Goal: Transaction & Acquisition: Purchase product/service

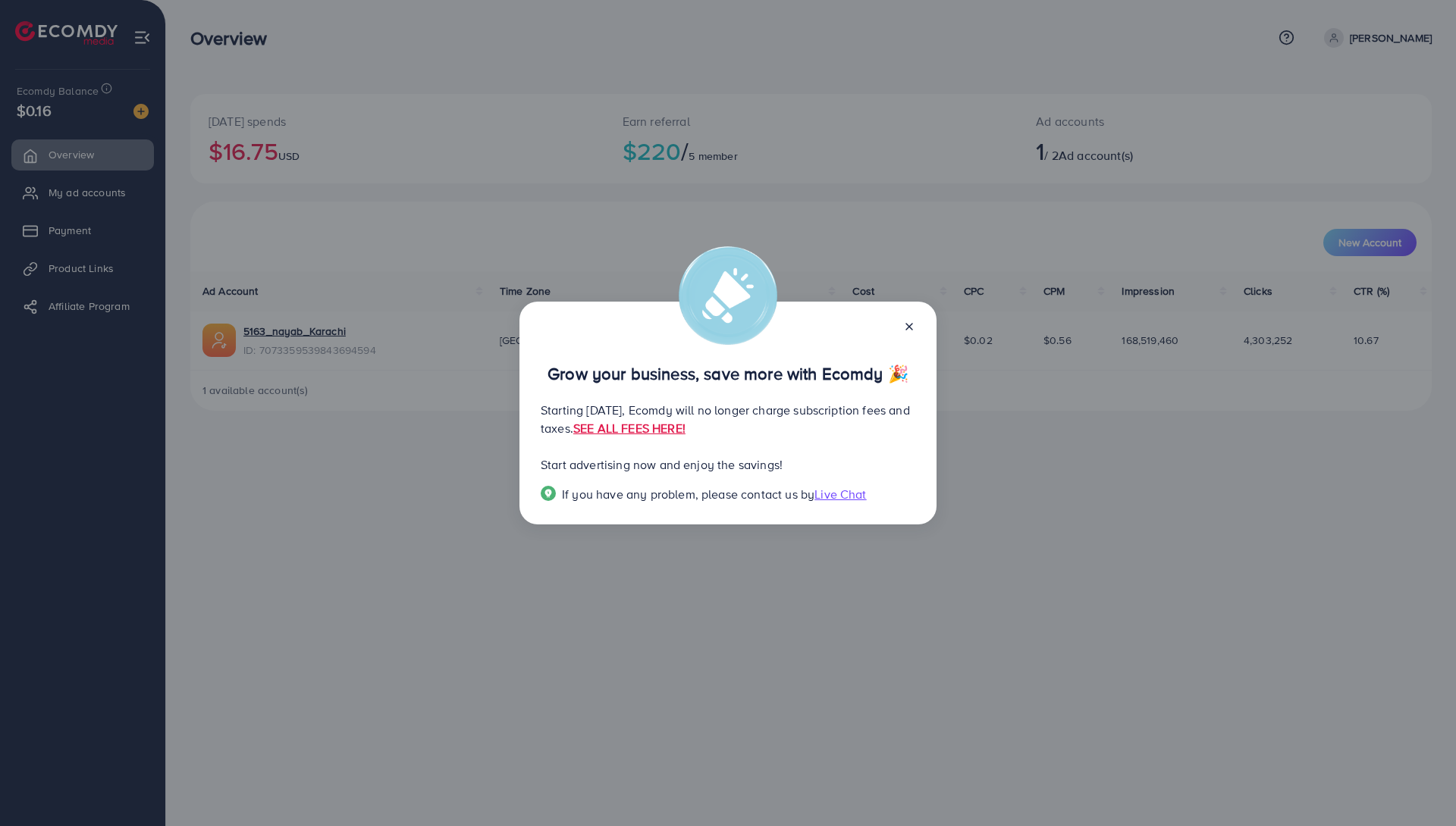
click at [911, 329] on line at bounding box center [909, 326] width 6 height 6
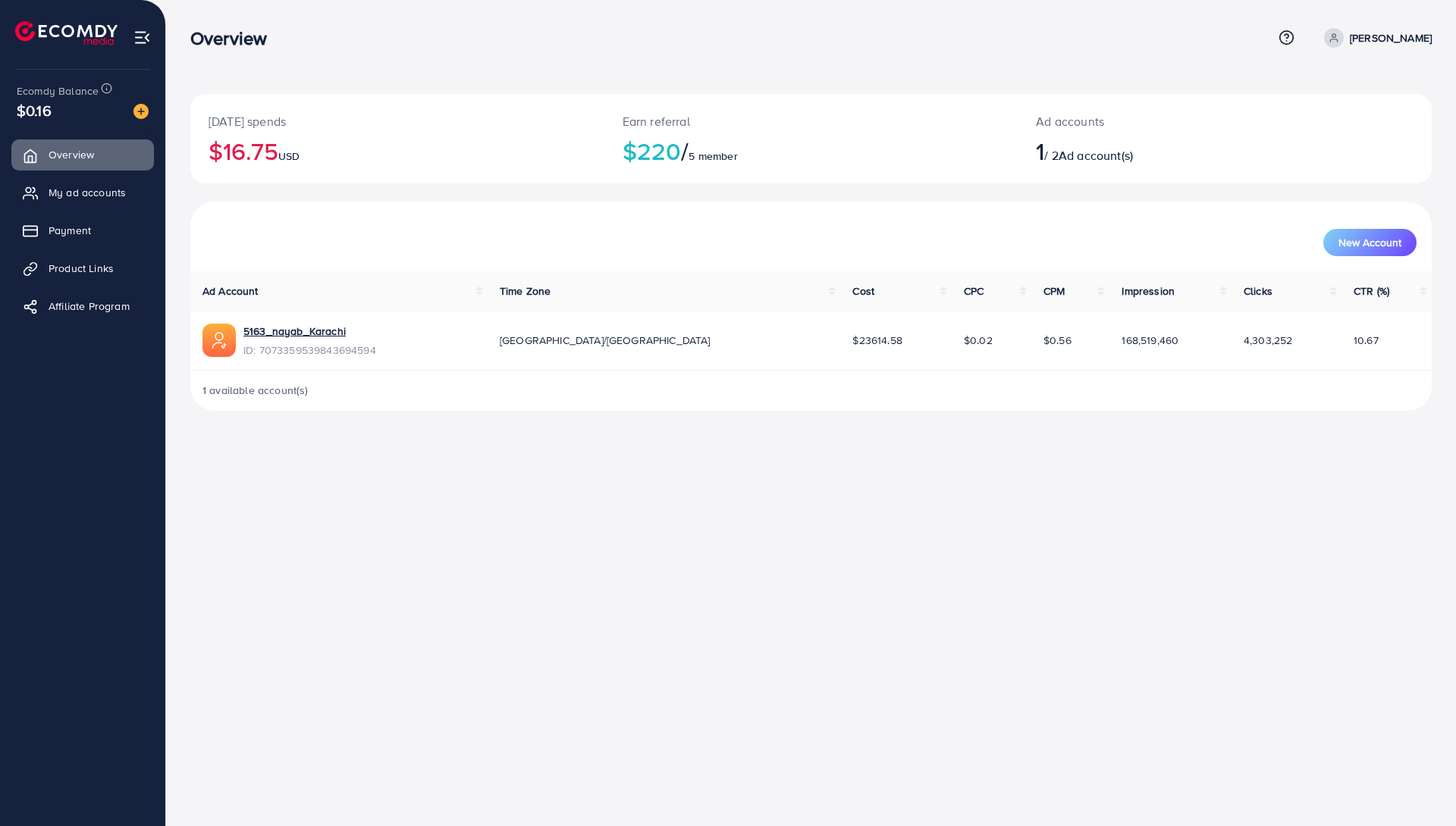
click at [1084, 152] on span "Ad account(s)" at bounding box center [1095, 155] width 74 height 16
click at [1368, 240] on span "New Account" at bounding box center [1370, 242] width 63 height 11
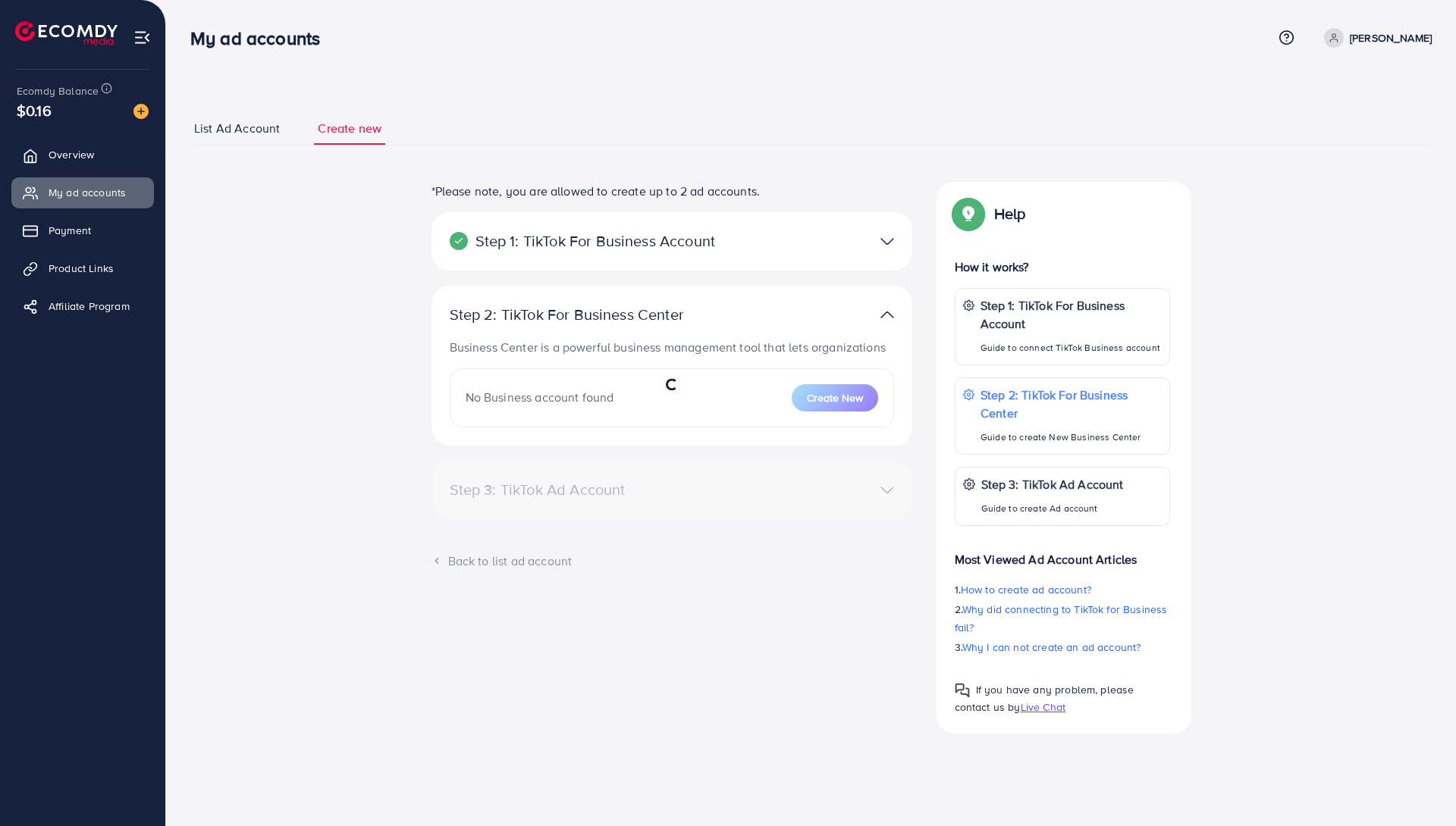
select select
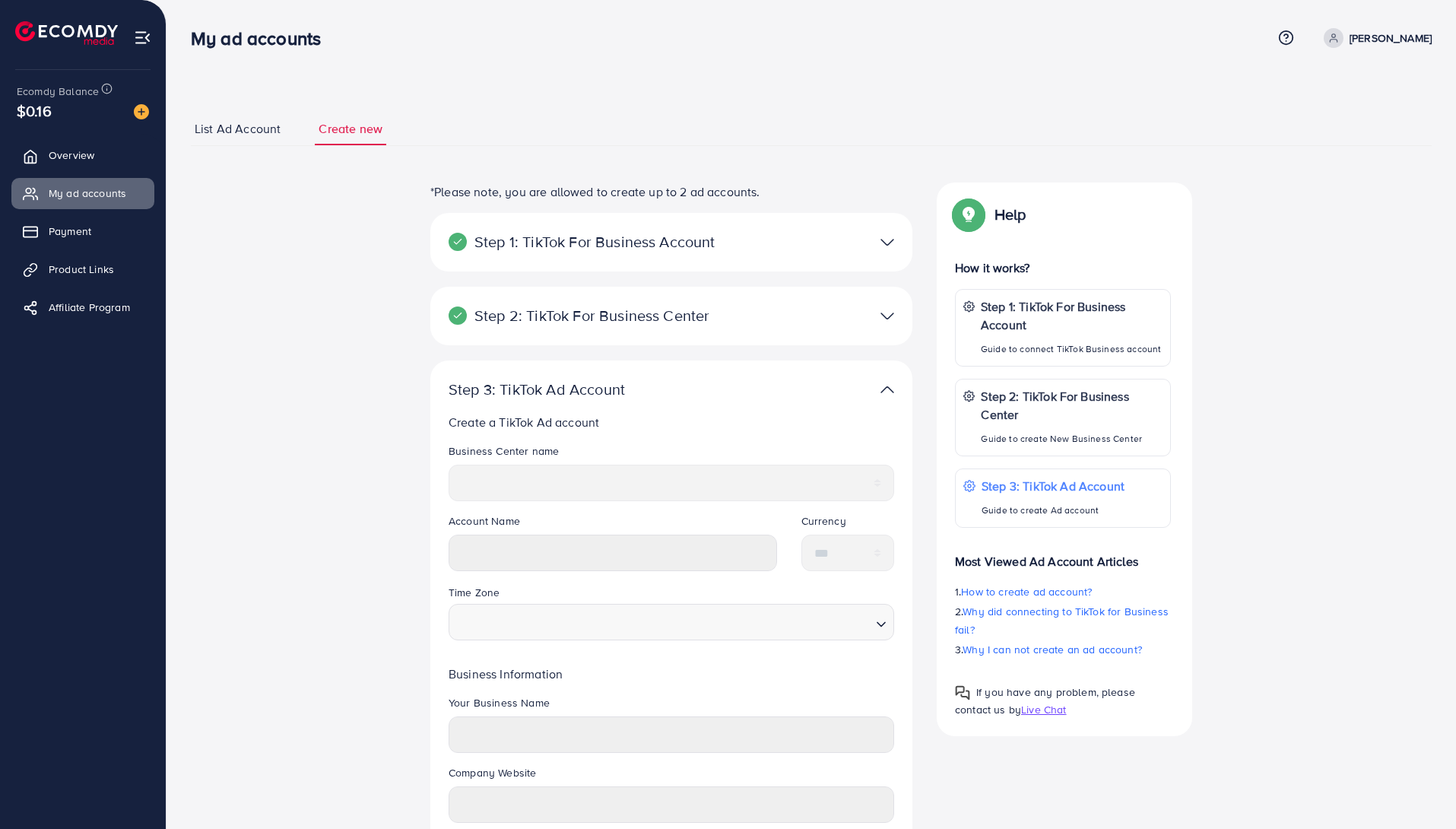
click at [243, 127] on span "List Ad Account" at bounding box center [238, 129] width 86 height 17
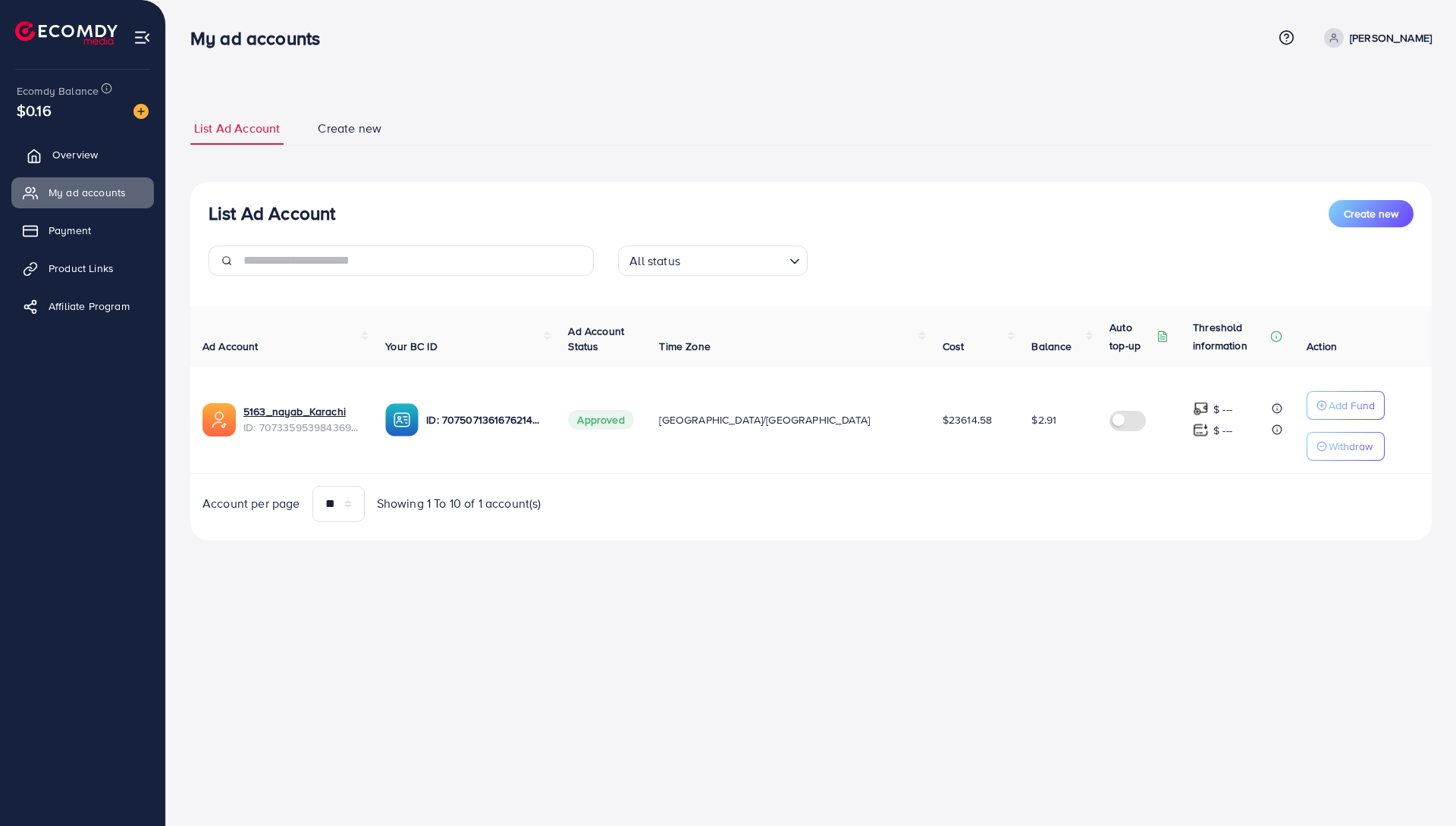
click at [41, 152] on icon at bounding box center [34, 156] width 15 height 15
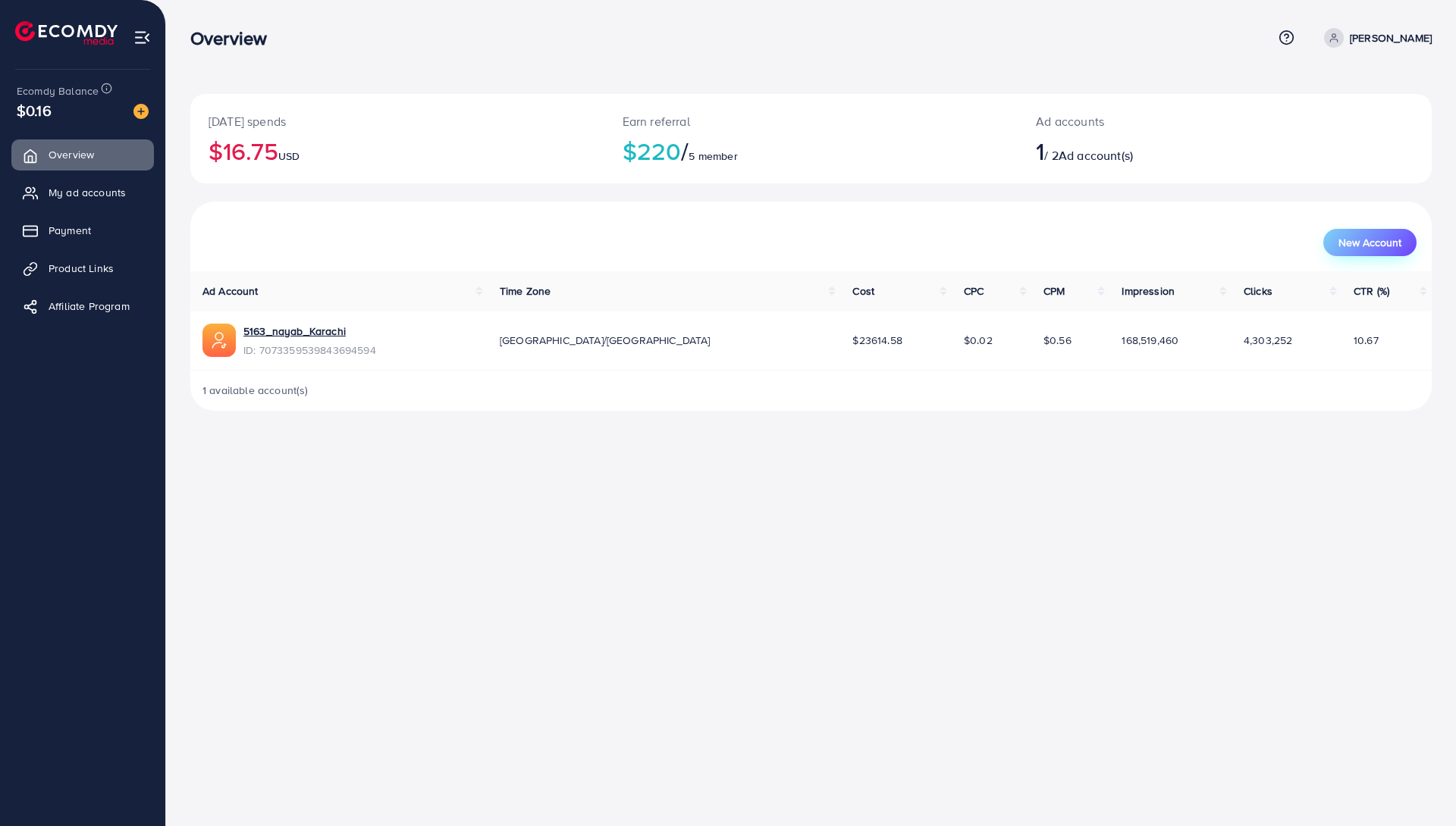
click at [1384, 239] on span "New Account" at bounding box center [1370, 242] width 63 height 11
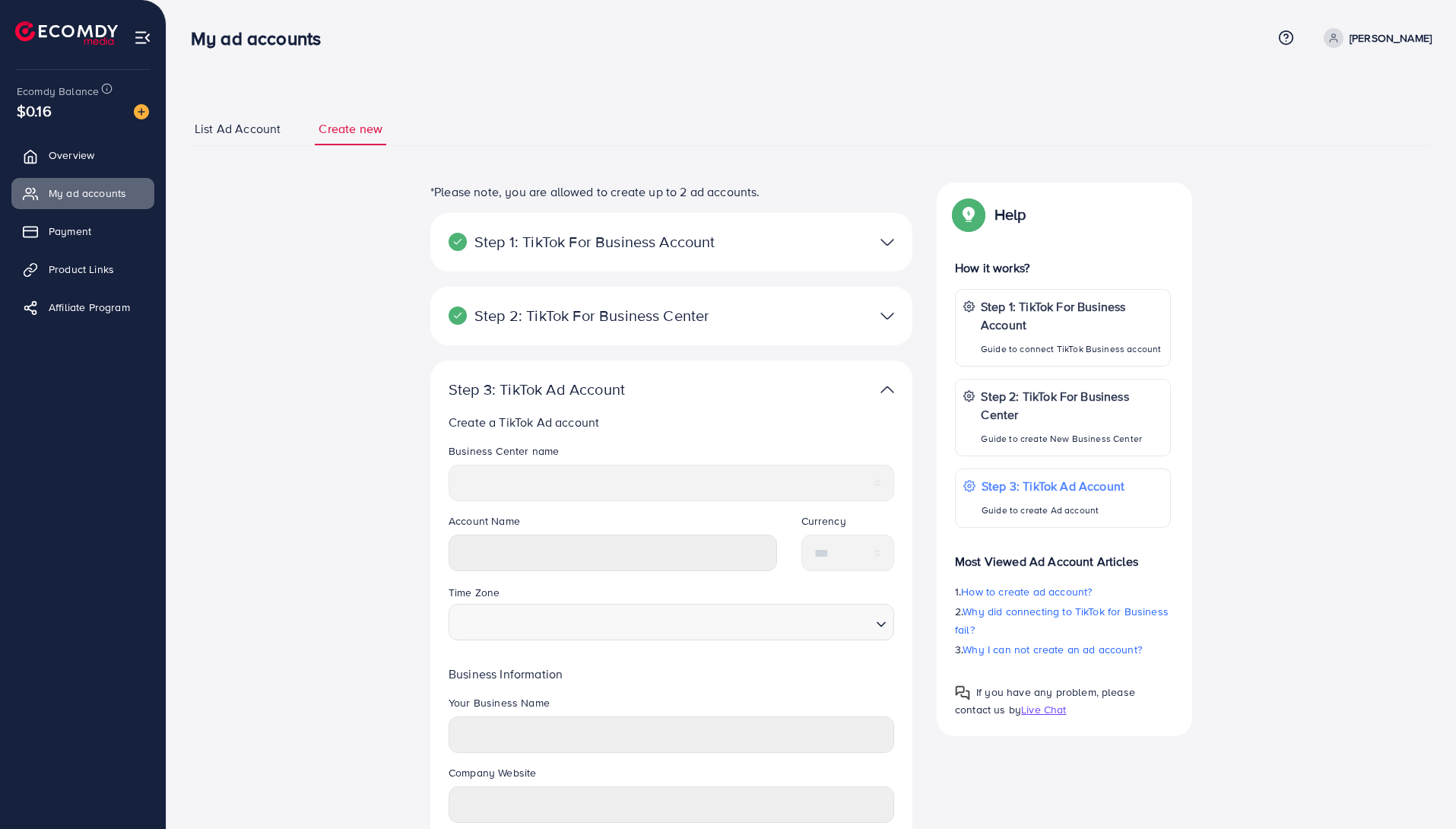
select select
click at [54, 155] on span "Overview" at bounding box center [75, 155] width 45 height 15
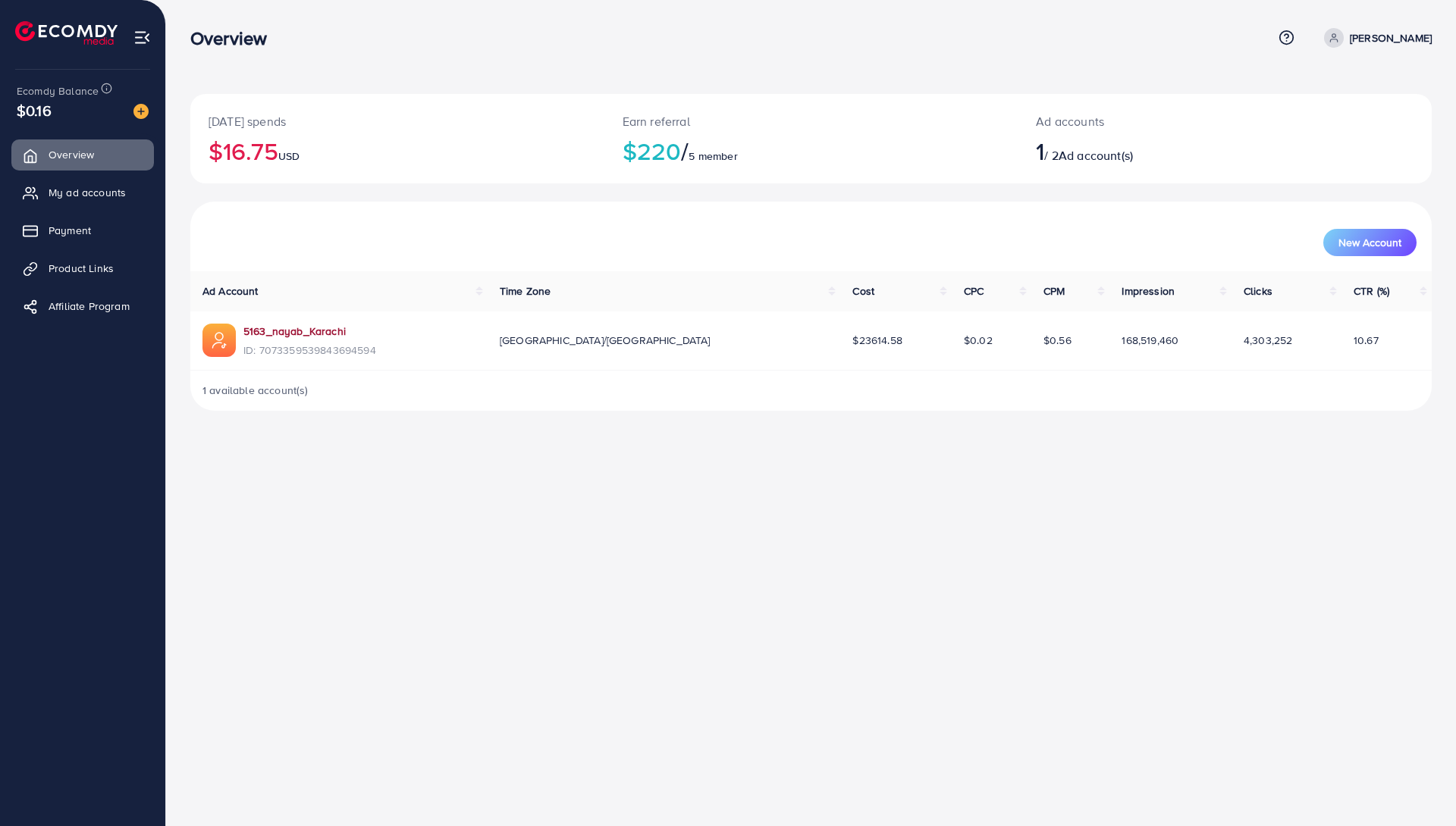
click at [322, 333] on link "5163_nayab_Karachi" at bounding box center [295, 331] width 102 height 15
click at [108, 230] on link "Payment" at bounding box center [82, 230] width 142 height 30
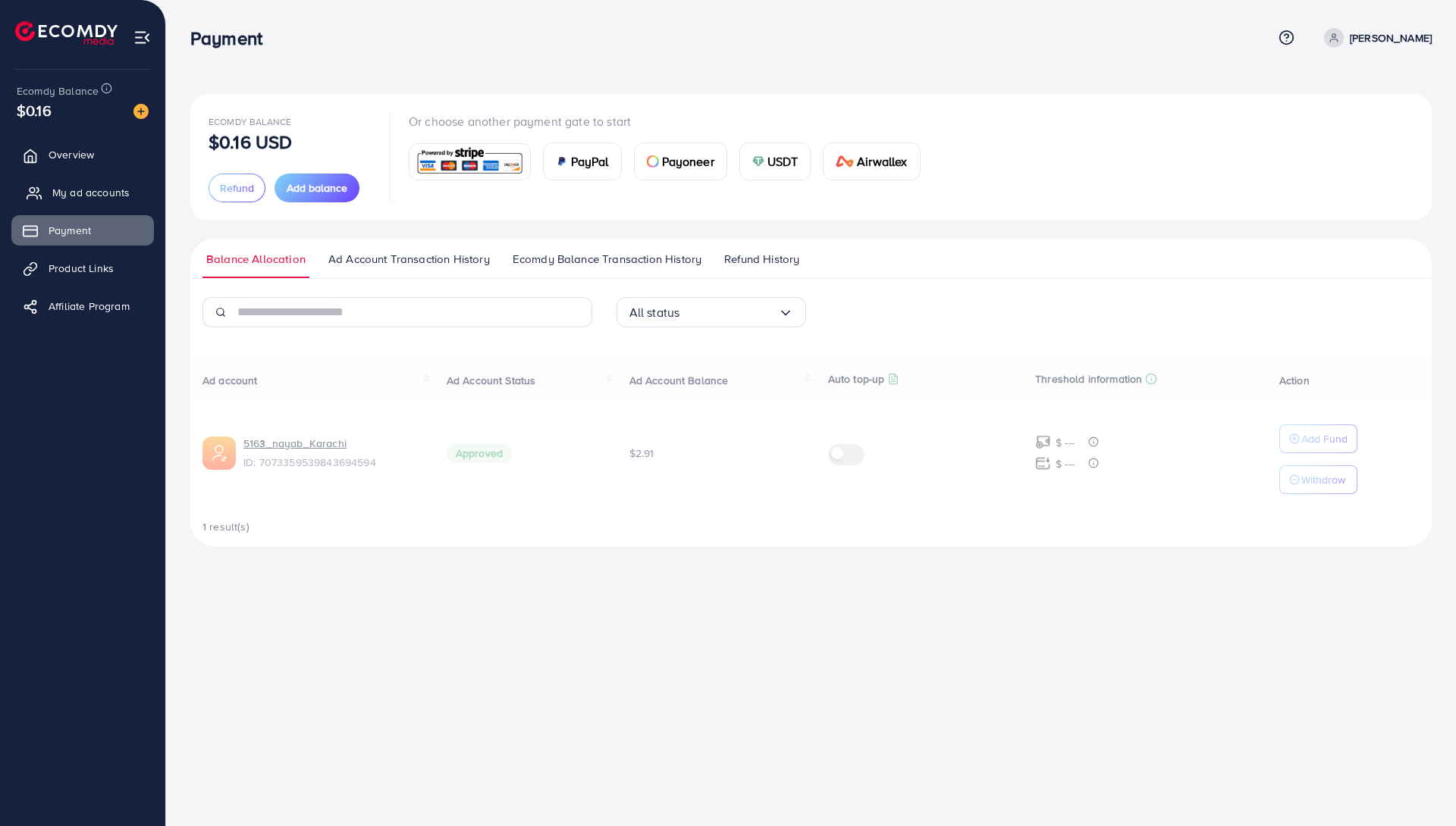
click at [119, 202] on link "My ad accounts" at bounding box center [82, 193] width 142 height 30
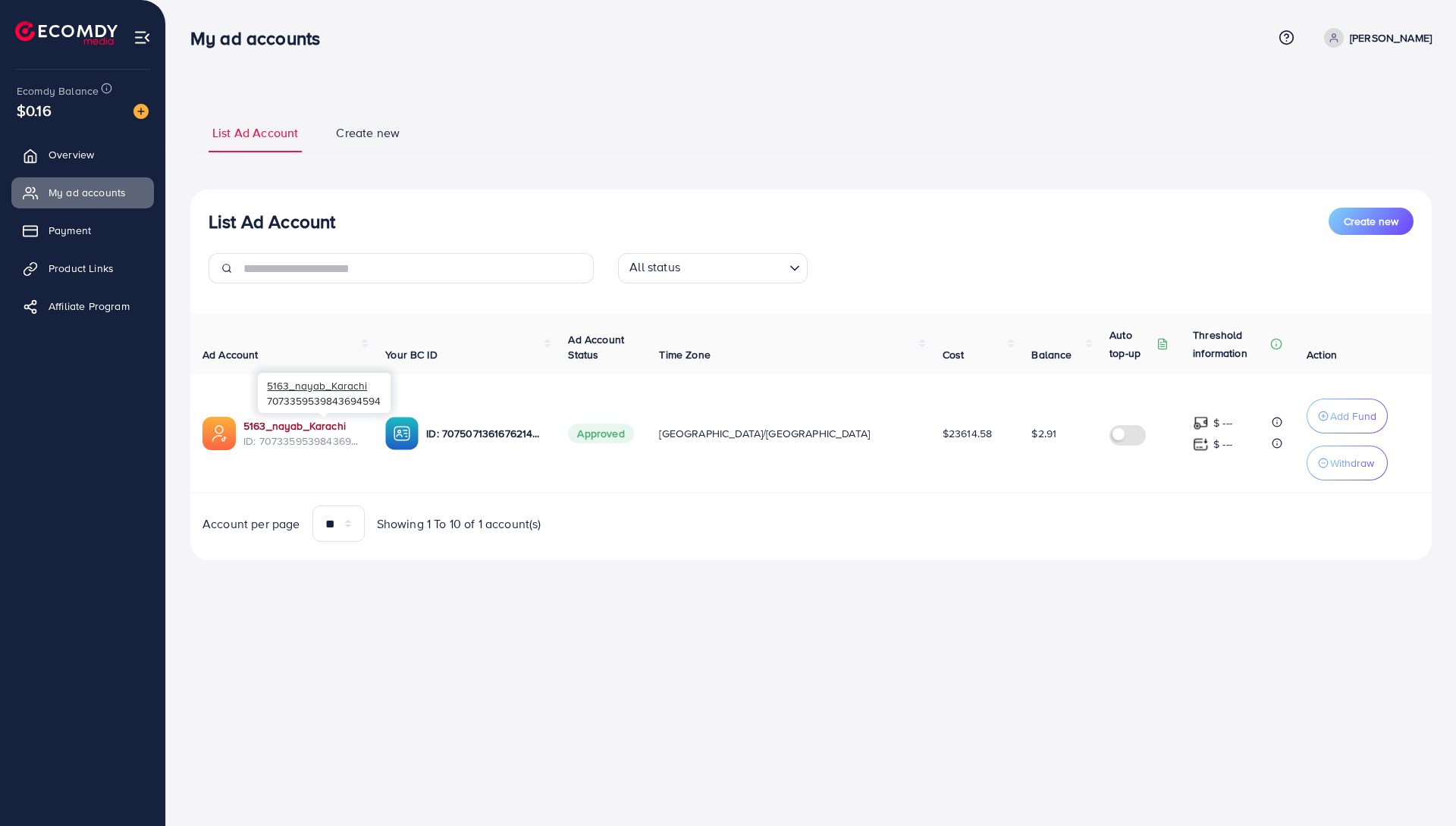
click at [305, 427] on link "5163_nayab_Karachi" at bounding box center [295, 426] width 102 height 15
click at [1361, 217] on span "Create new" at bounding box center [1370, 221] width 54 height 15
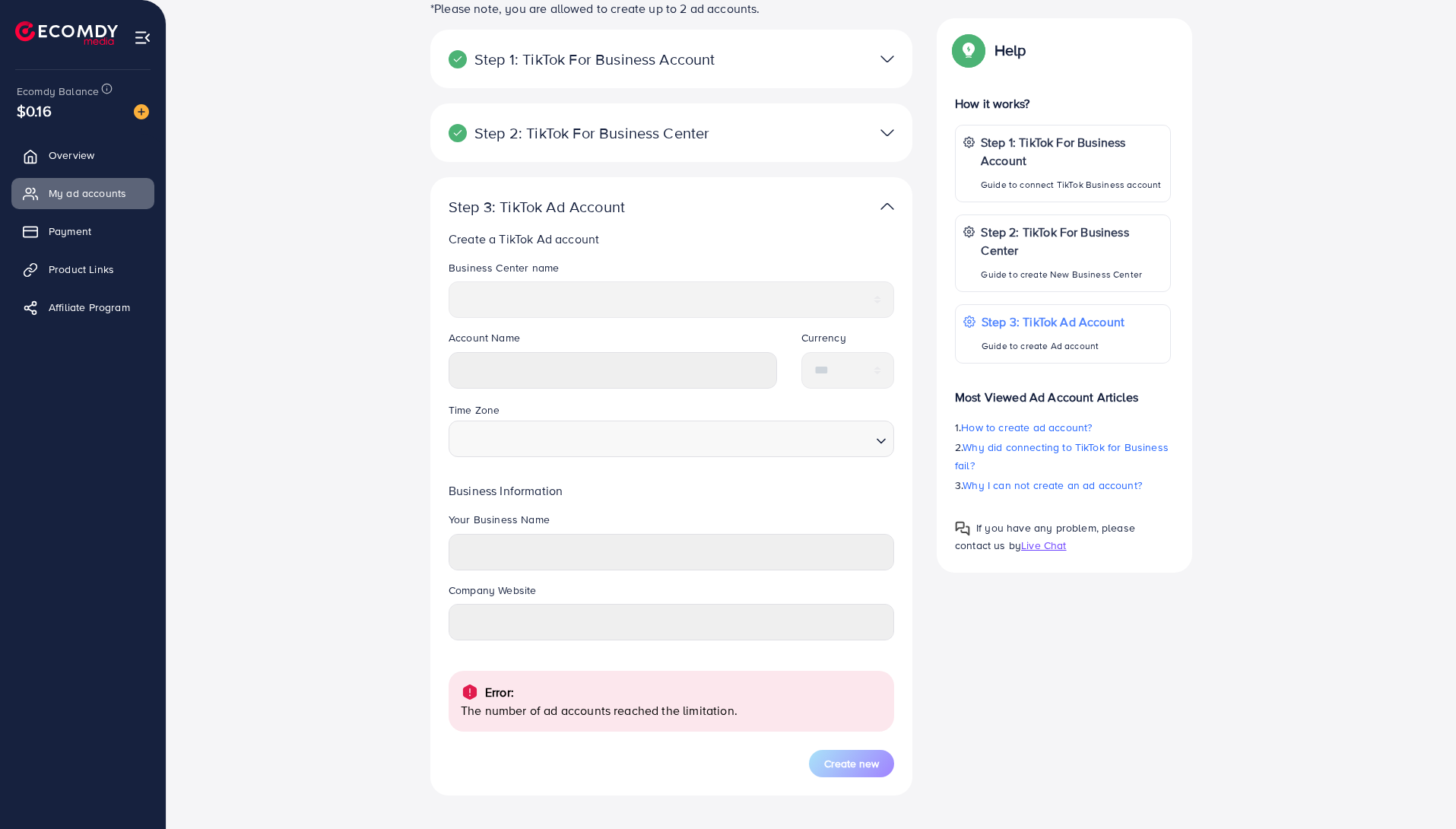
scroll to position [211, 0]
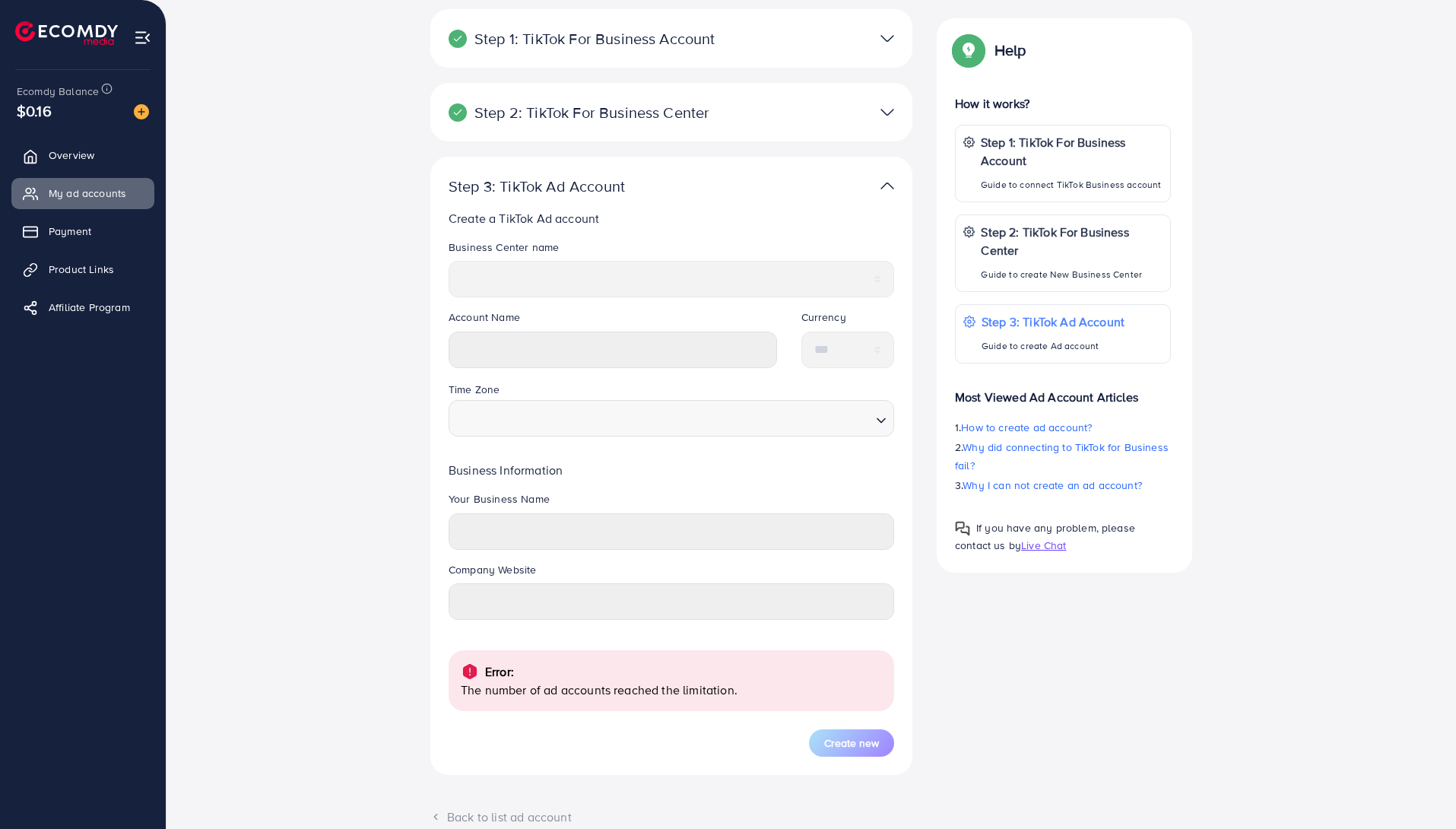
click at [784, 121] on div at bounding box center [828, 112] width 157 height 22
click at [111, 154] on link "Overview" at bounding box center [83, 155] width 143 height 31
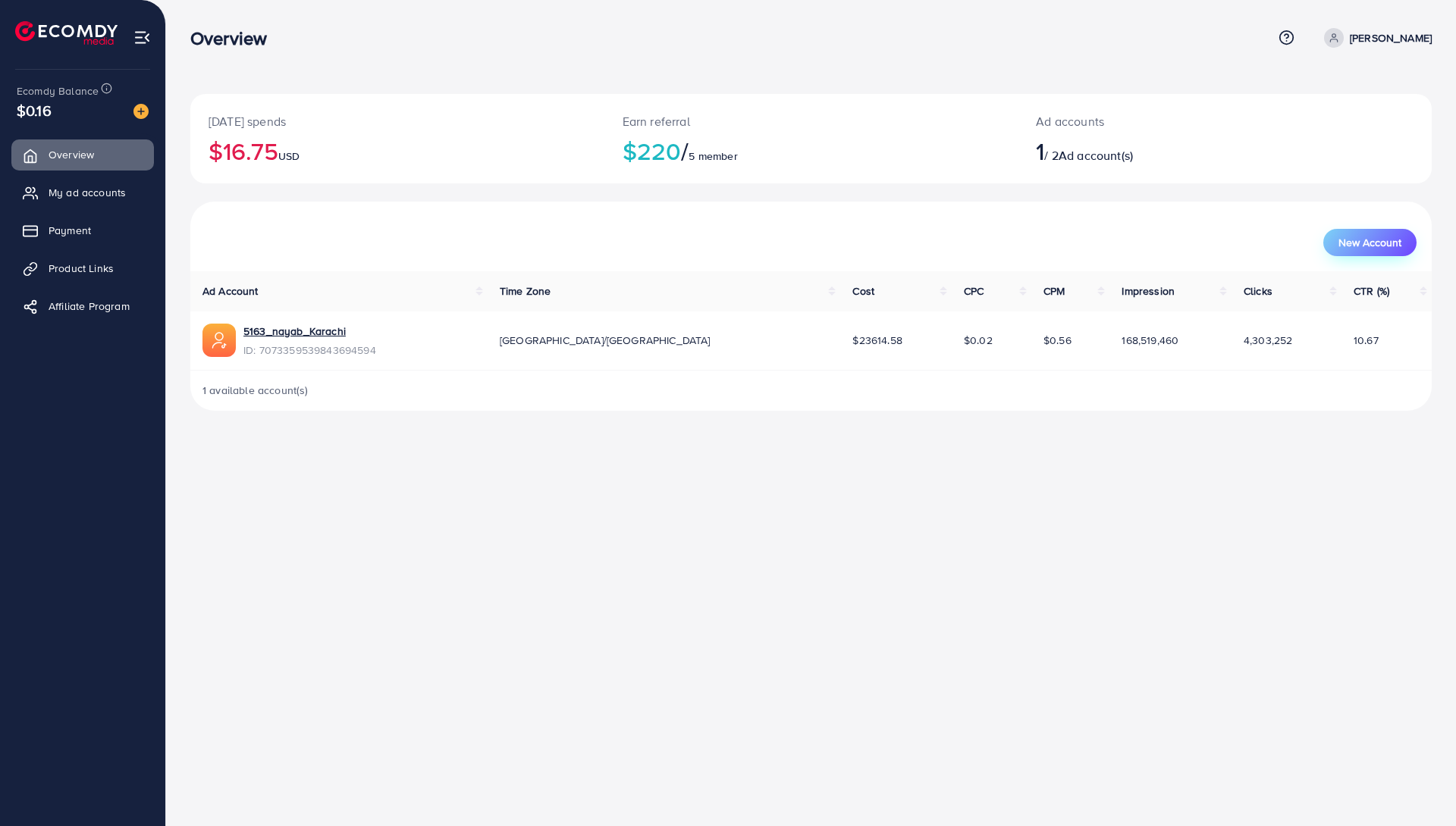
click at [1342, 230] on button "New Account" at bounding box center [1370, 242] width 93 height 27
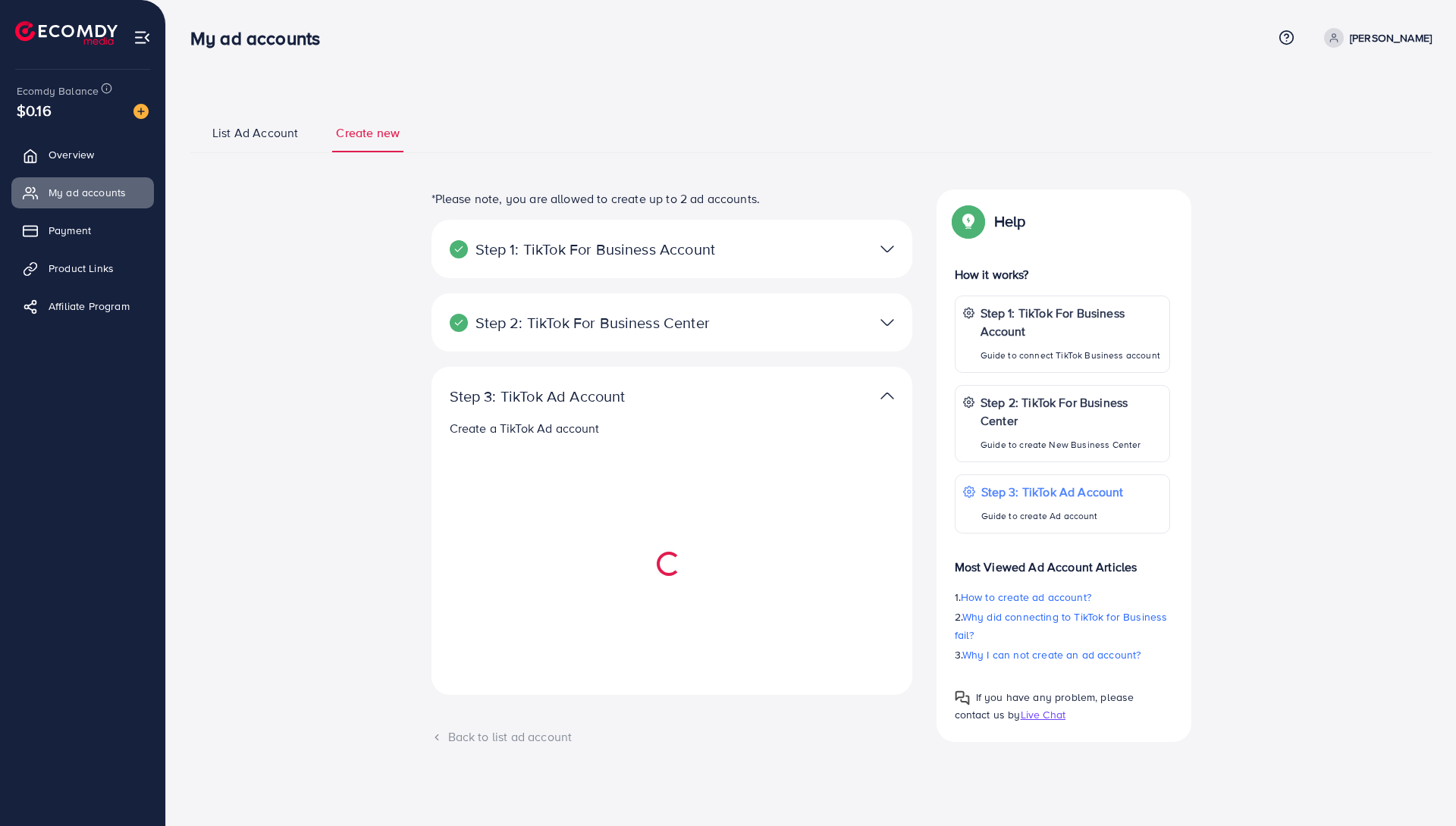
select select
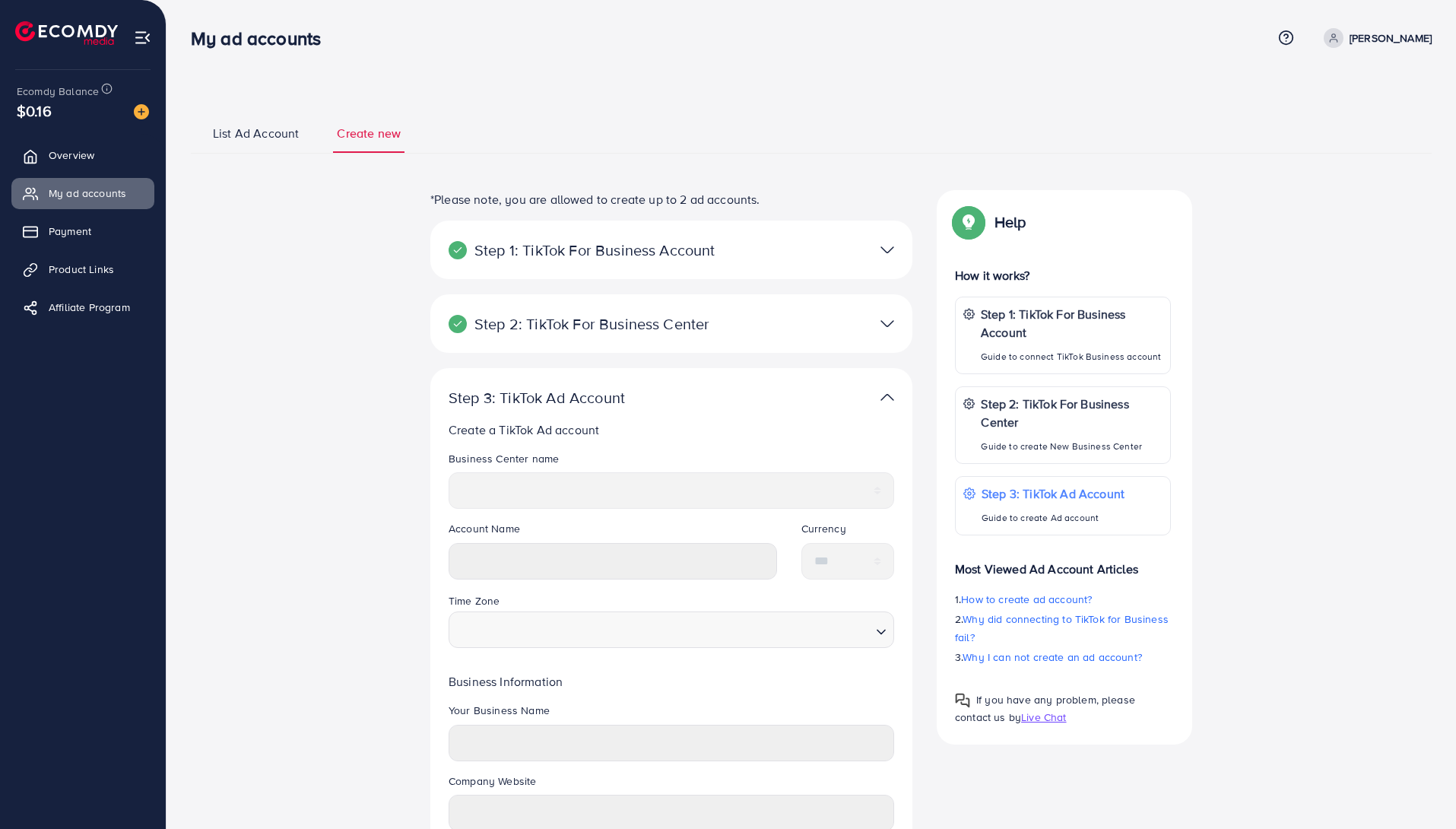
click at [1452, 625] on div "**********" at bounding box center [811, 558] width 1289 height 1116
click at [251, 133] on span "List Ad Account" at bounding box center [256, 133] width 86 height 17
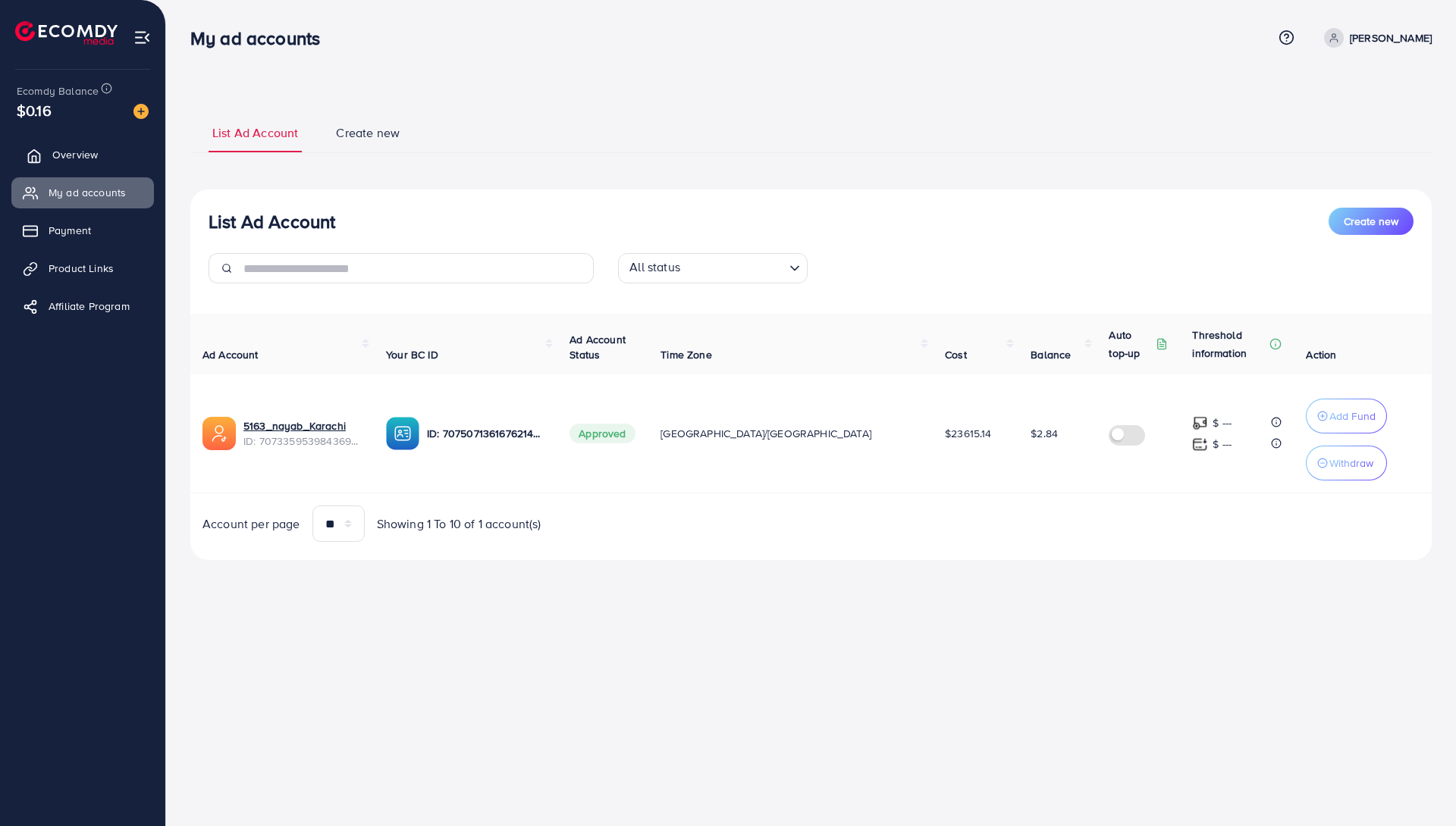
click at [80, 149] on span "Overview" at bounding box center [75, 155] width 45 height 15
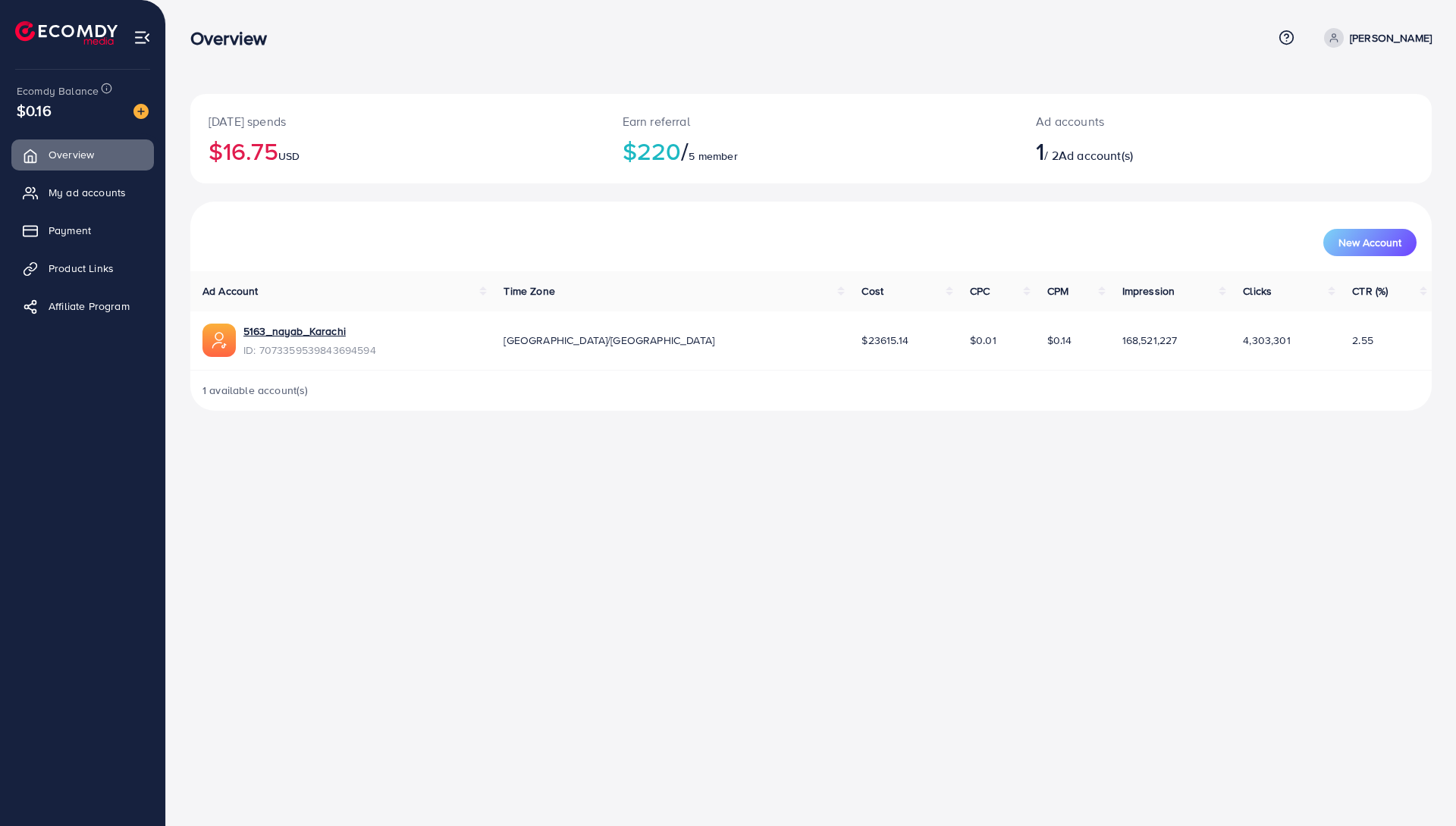
click at [1098, 161] on span "Ad account(s)" at bounding box center [1095, 155] width 74 height 16
click at [1278, 36] on icon at bounding box center [1286, 37] width 16 height 16
click at [1242, 120] on span "Contact Support" at bounding box center [1233, 119] width 89 height 18
click at [1370, 248] on span "New Account" at bounding box center [1370, 242] width 63 height 11
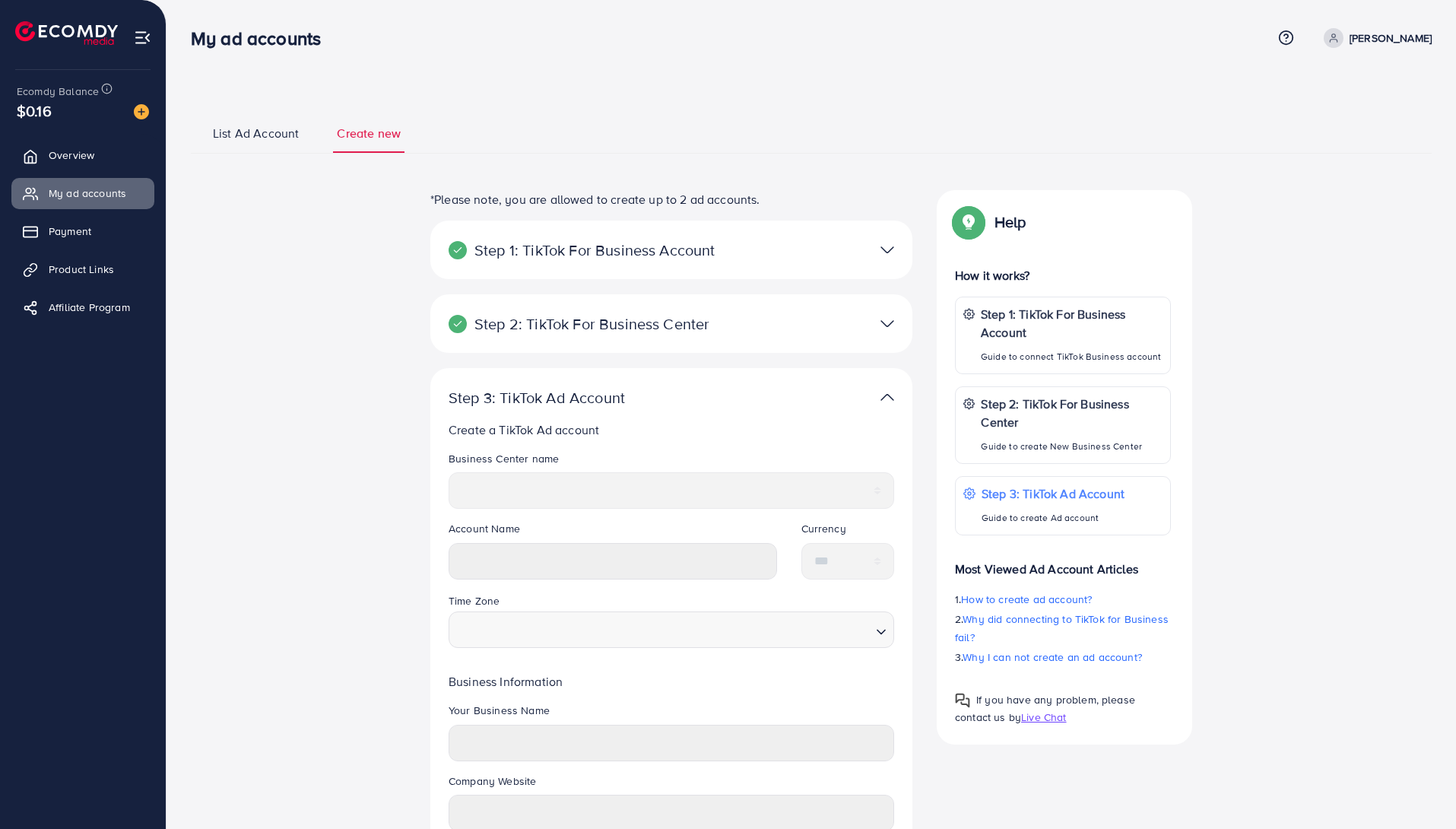
select select
click at [829, 266] on div "Step 1: TikTok For Business Account Connect to TikTok for Business to access al…" at bounding box center [671, 249] width 482 height 59
click at [882, 247] on img at bounding box center [887, 249] width 14 height 22
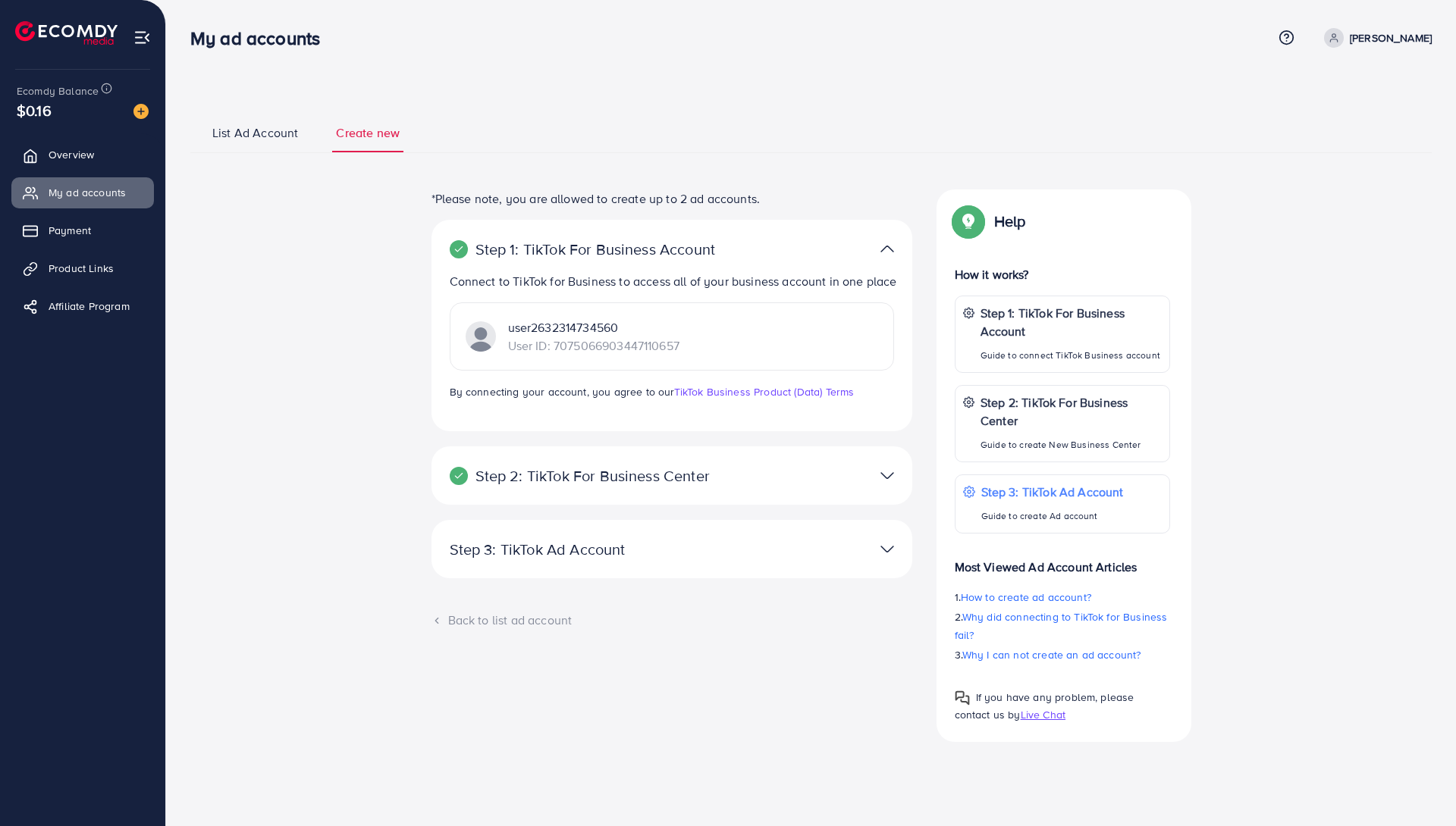
click at [885, 486] on img at bounding box center [887, 476] width 14 height 22
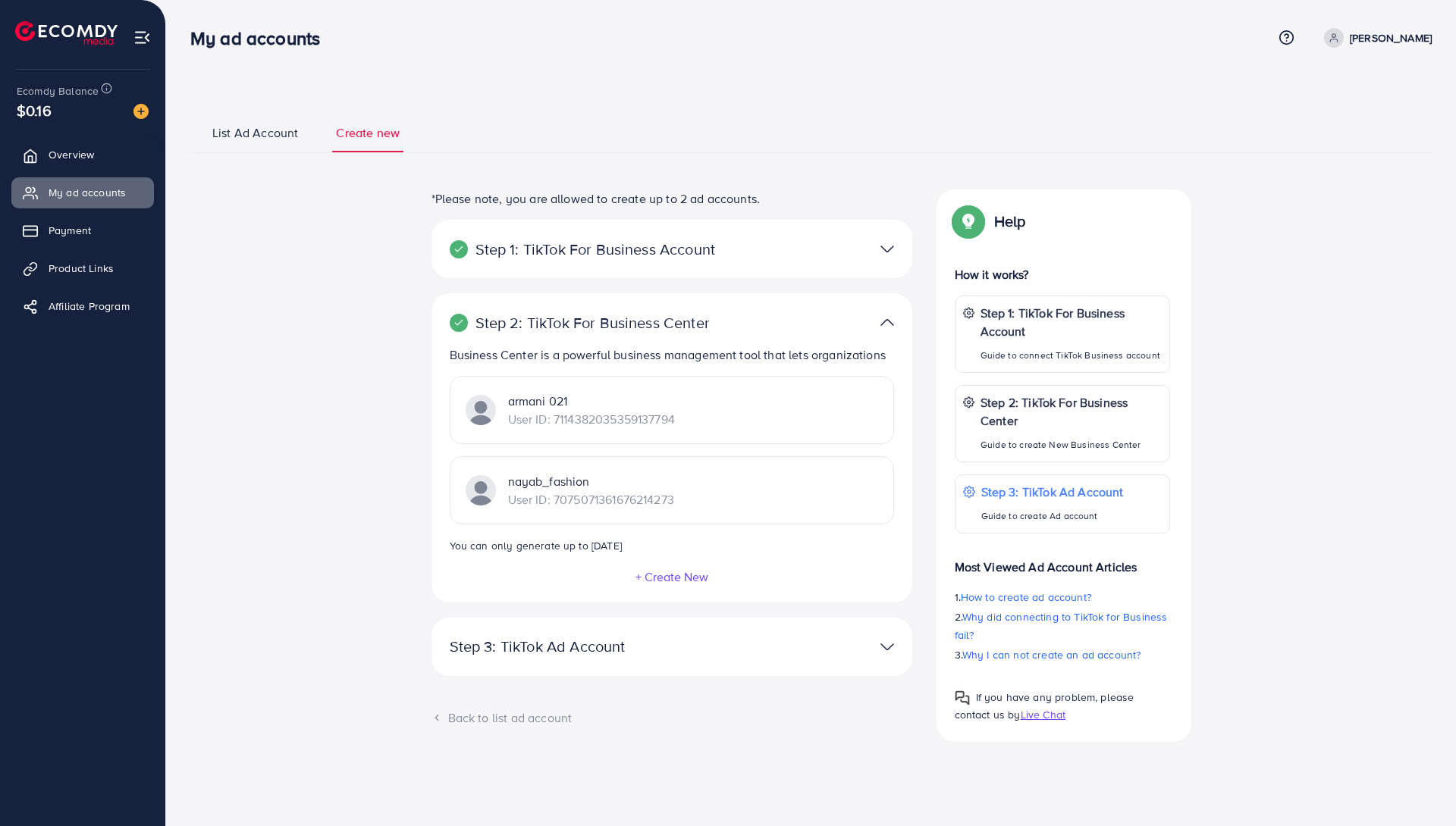
click at [655, 585] on div "Step 2: TikTok For Business Center Business Center is a powerful business manag…" at bounding box center [672, 448] width 481 height 309
click at [669, 577] on button "+ Create New" at bounding box center [672, 577] width 74 height 14
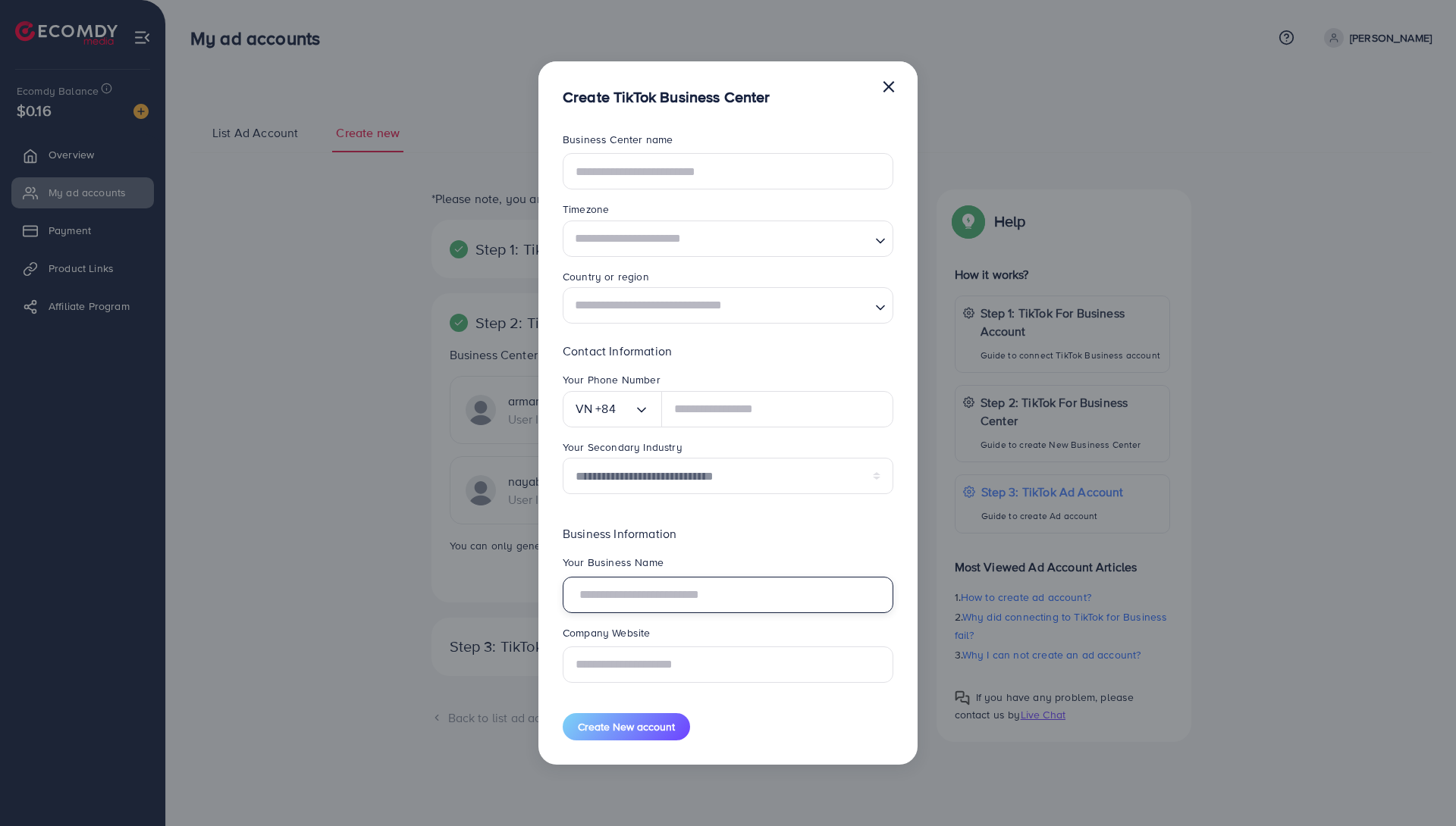
click at [669, 577] on input "text" at bounding box center [728, 595] width 331 height 36
click at [884, 92] on button "×" at bounding box center [888, 86] width 15 height 30
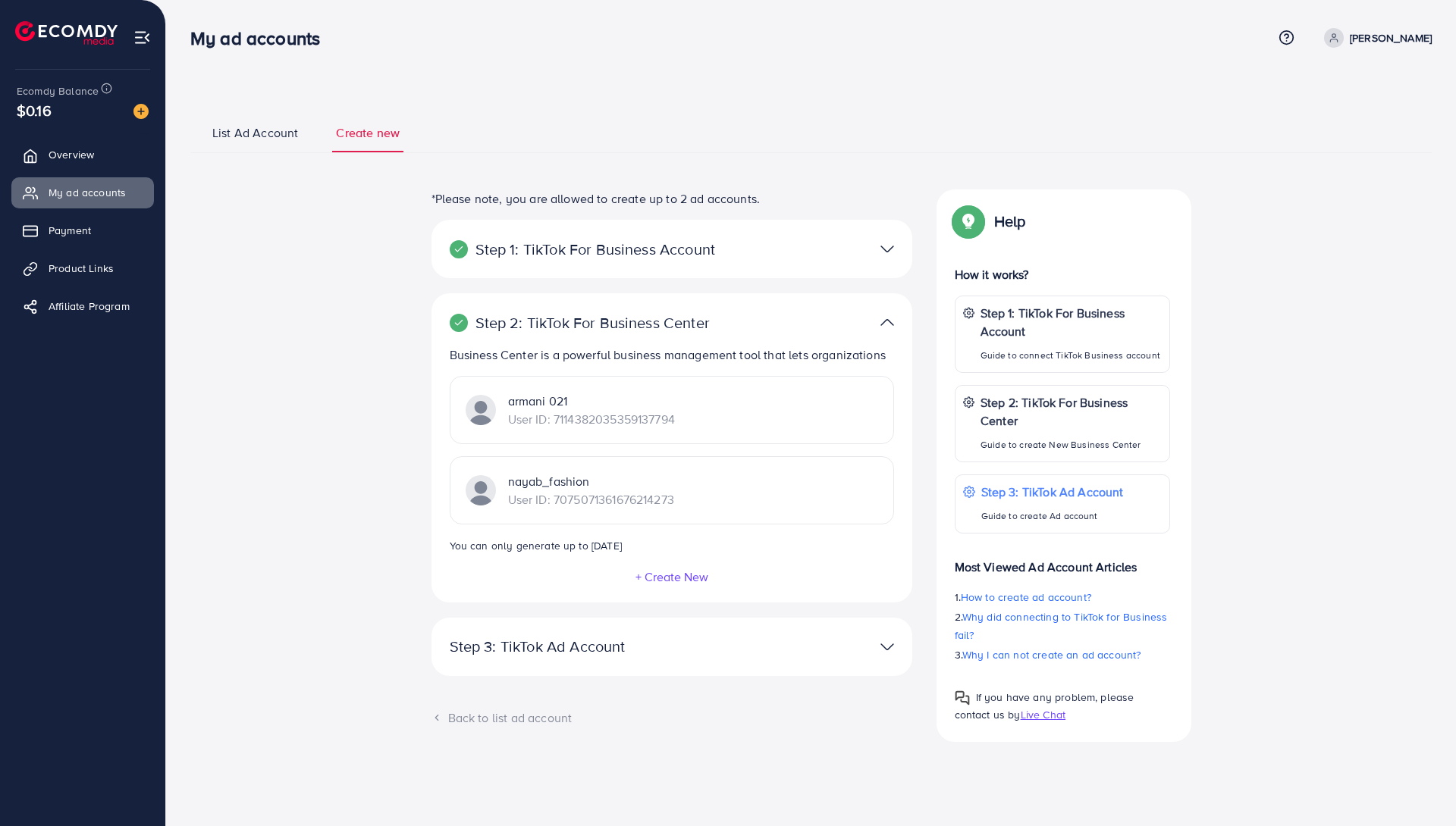
click at [515, 505] on p "User ID: 7075071361676214273" at bounding box center [591, 499] width 166 height 18
click at [570, 411] on p "User ID: 7114382035359137794" at bounding box center [591, 419] width 167 height 18
click at [586, 642] on p "Step 3: TikTok Ad Account" at bounding box center [593, 647] width 288 height 18
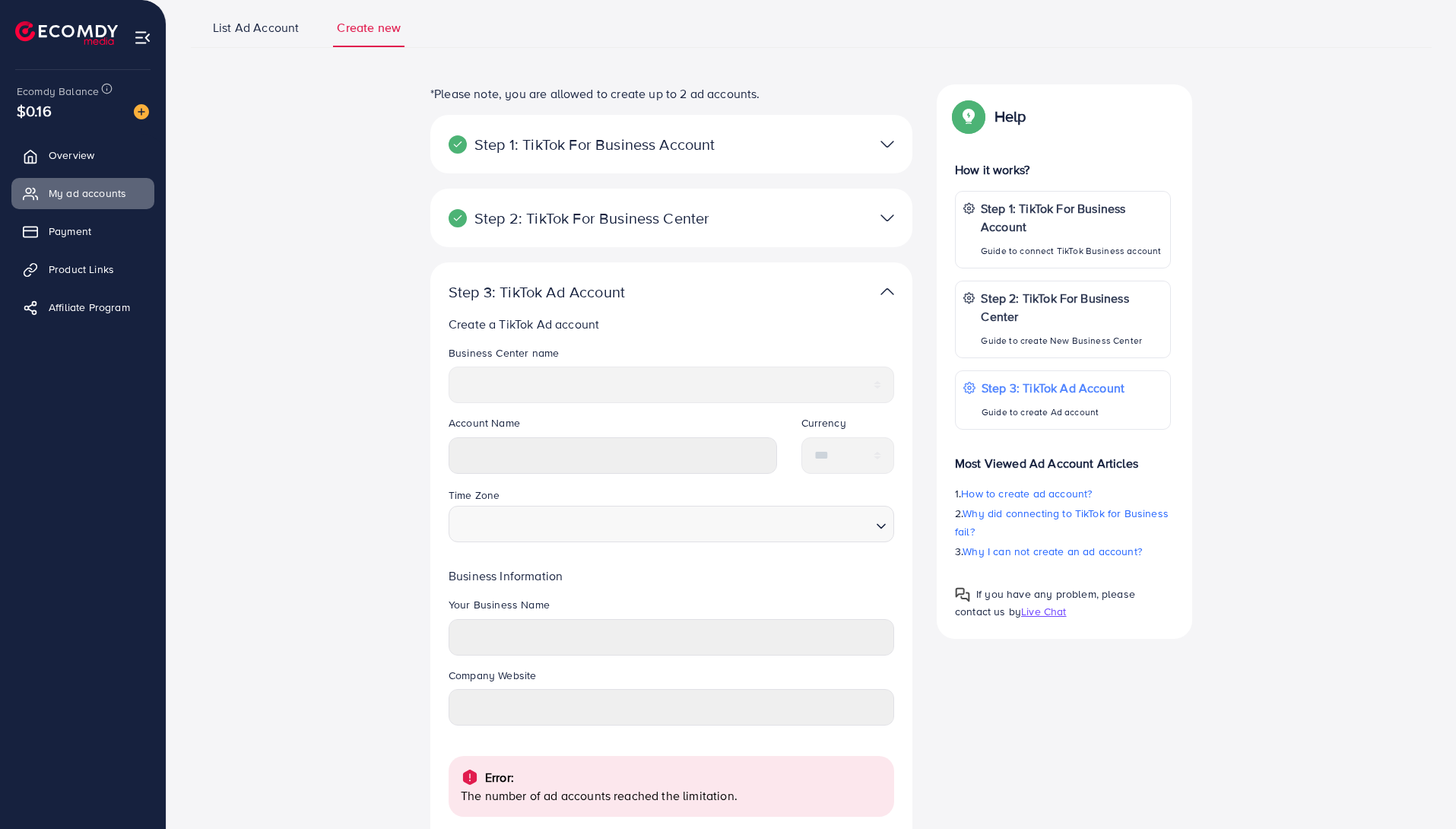
scroll to position [84, 0]
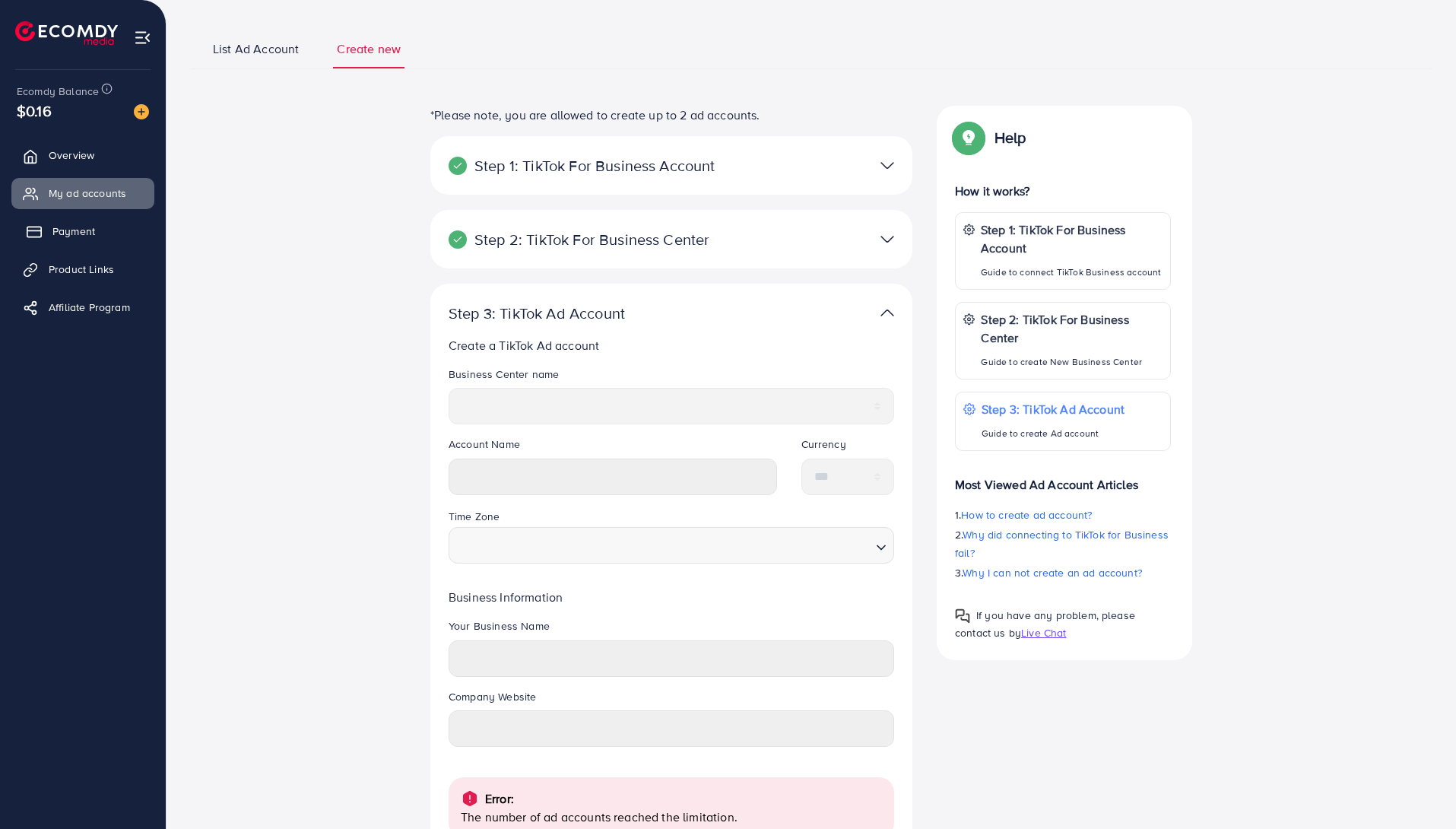
click at [44, 220] on link "Payment" at bounding box center [83, 231] width 143 height 31
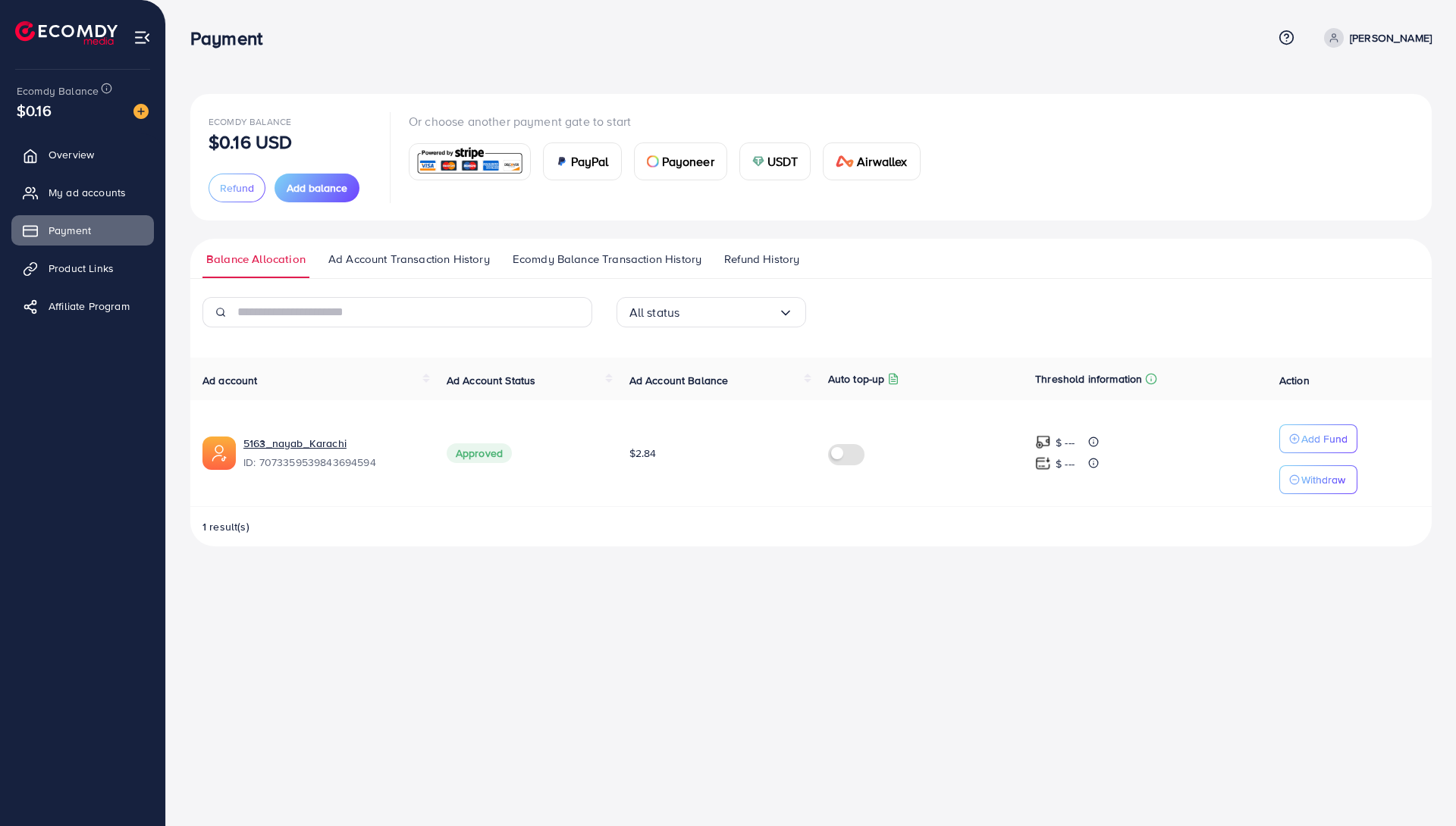
click at [779, 172] on div "USDT" at bounding box center [775, 161] width 71 height 36
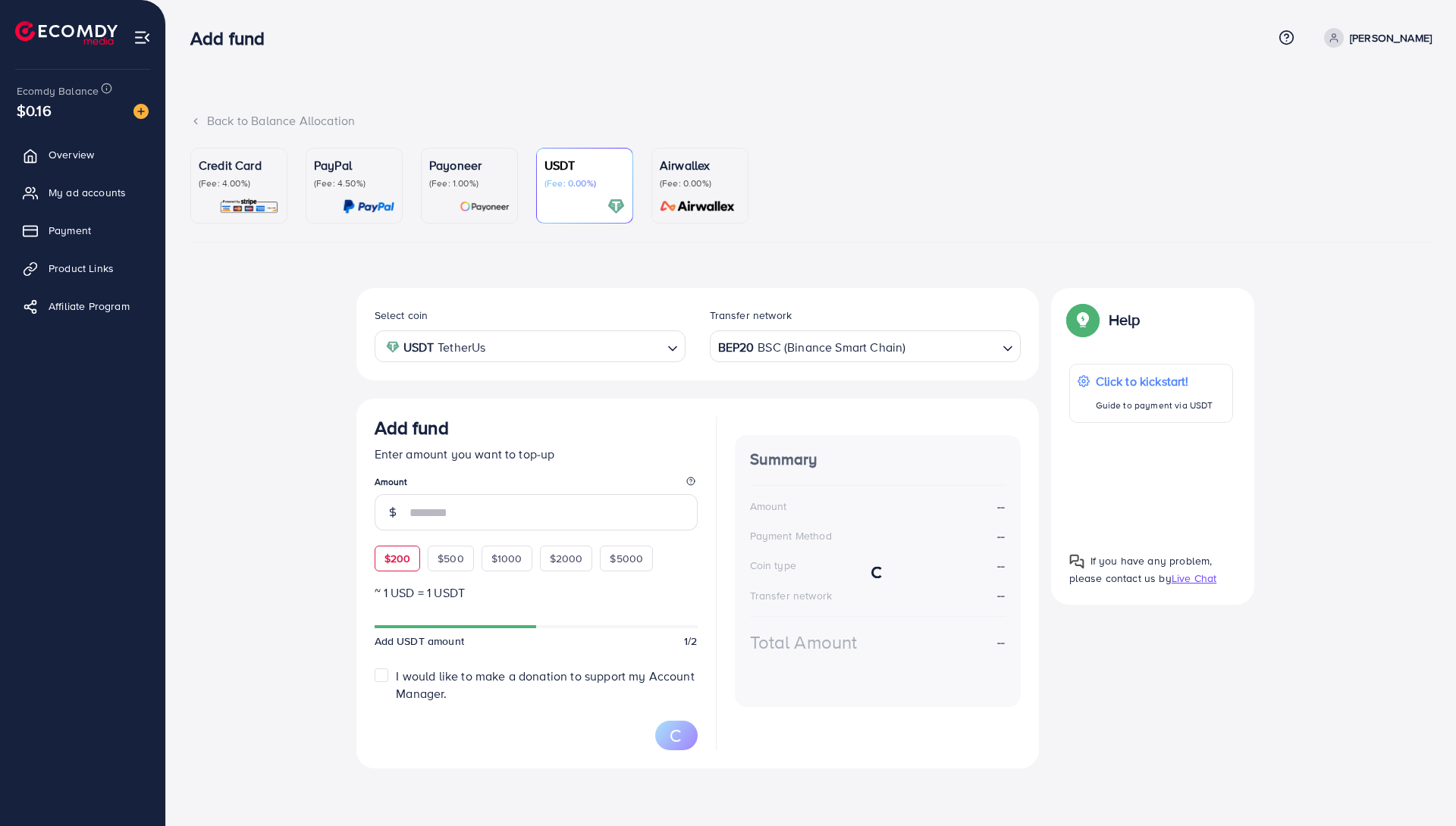
click at [390, 551] on div "Add fund Enter amount you want to top-up Amount $200 $500 $1000 $2000 $5000" at bounding box center [536, 494] width 323 height 155
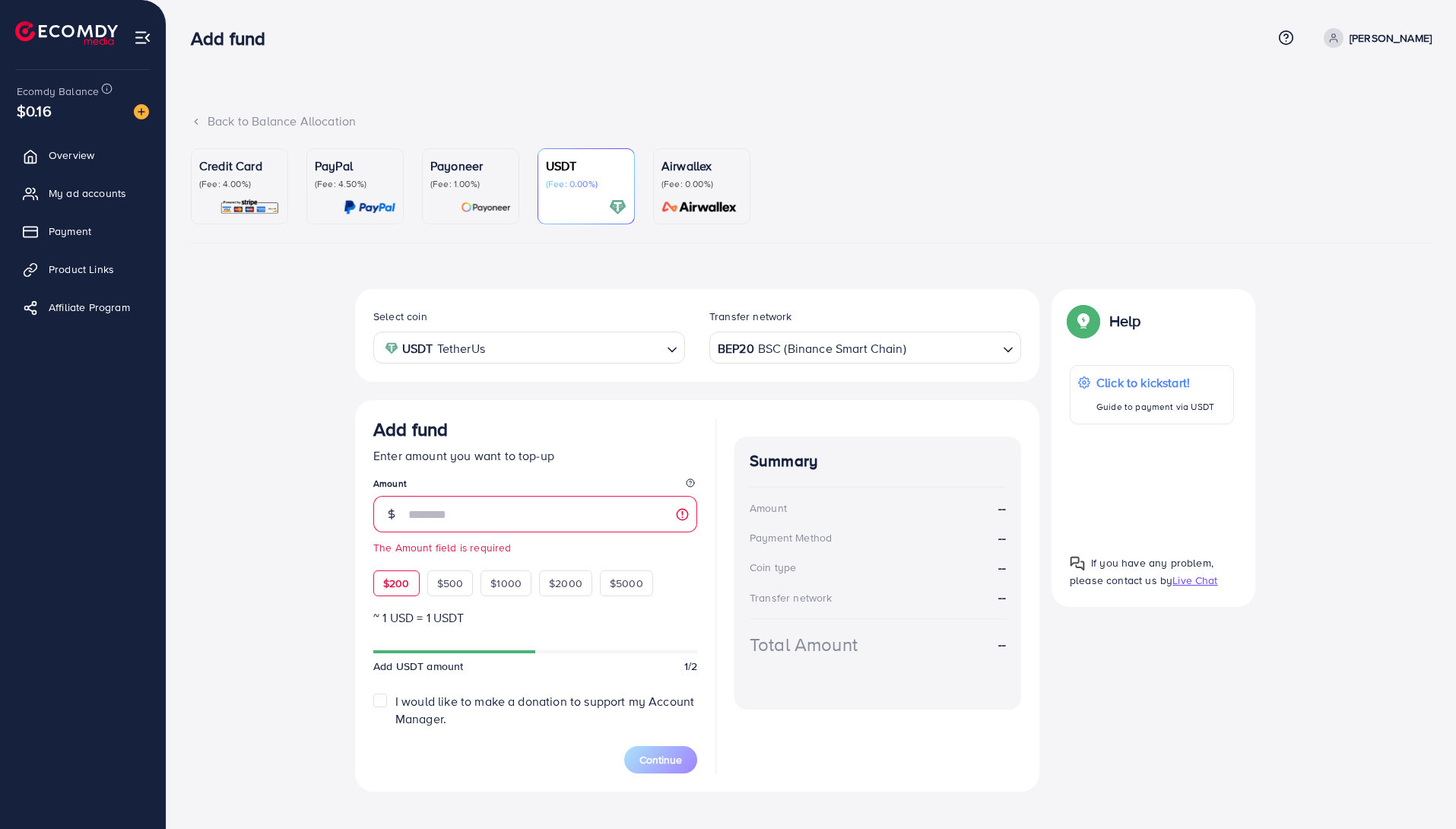
click at [400, 590] on div "$200" at bounding box center [396, 583] width 46 height 26
type input "***"
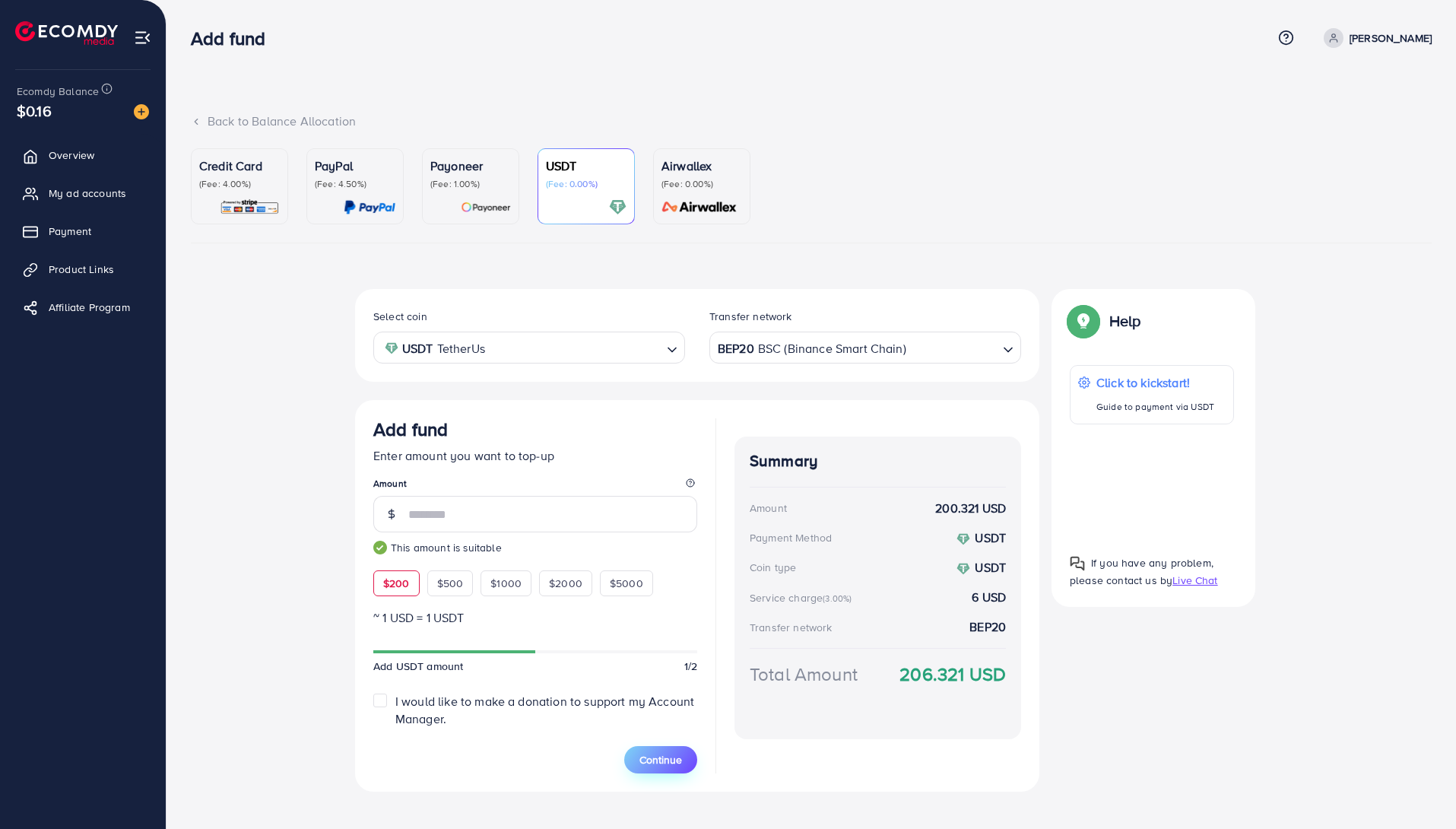
click at [659, 766] on button "Continue" at bounding box center [660, 760] width 73 height 27
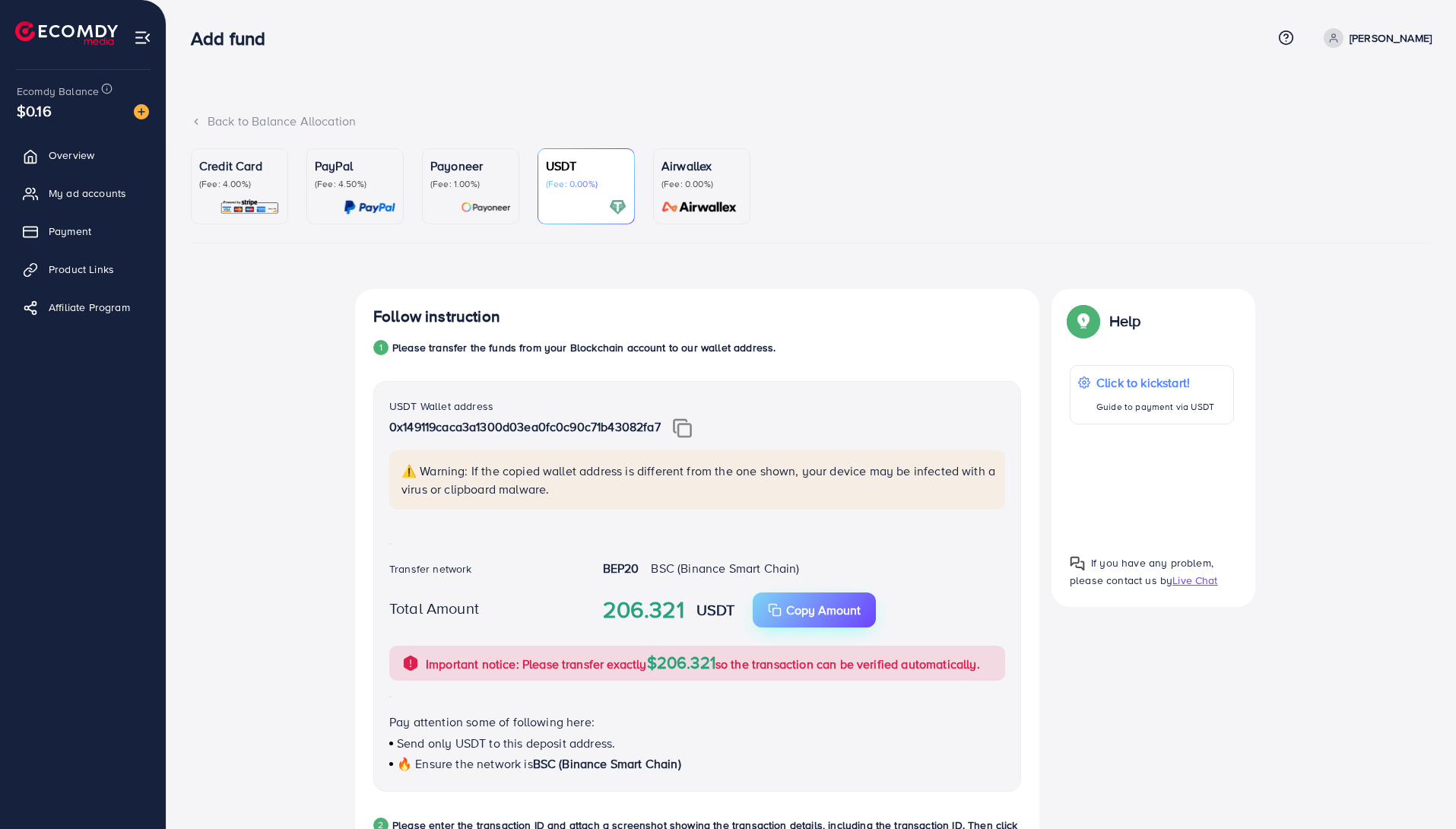
click at [801, 601] on p "Copy Amount" at bounding box center [824, 610] width 74 height 18
click at [692, 433] on img at bounding box center [682, 429] width 19 height 20
click at [792, 604] on p "Copy Amount" at bounding box center [824, 610] width 74 height 18
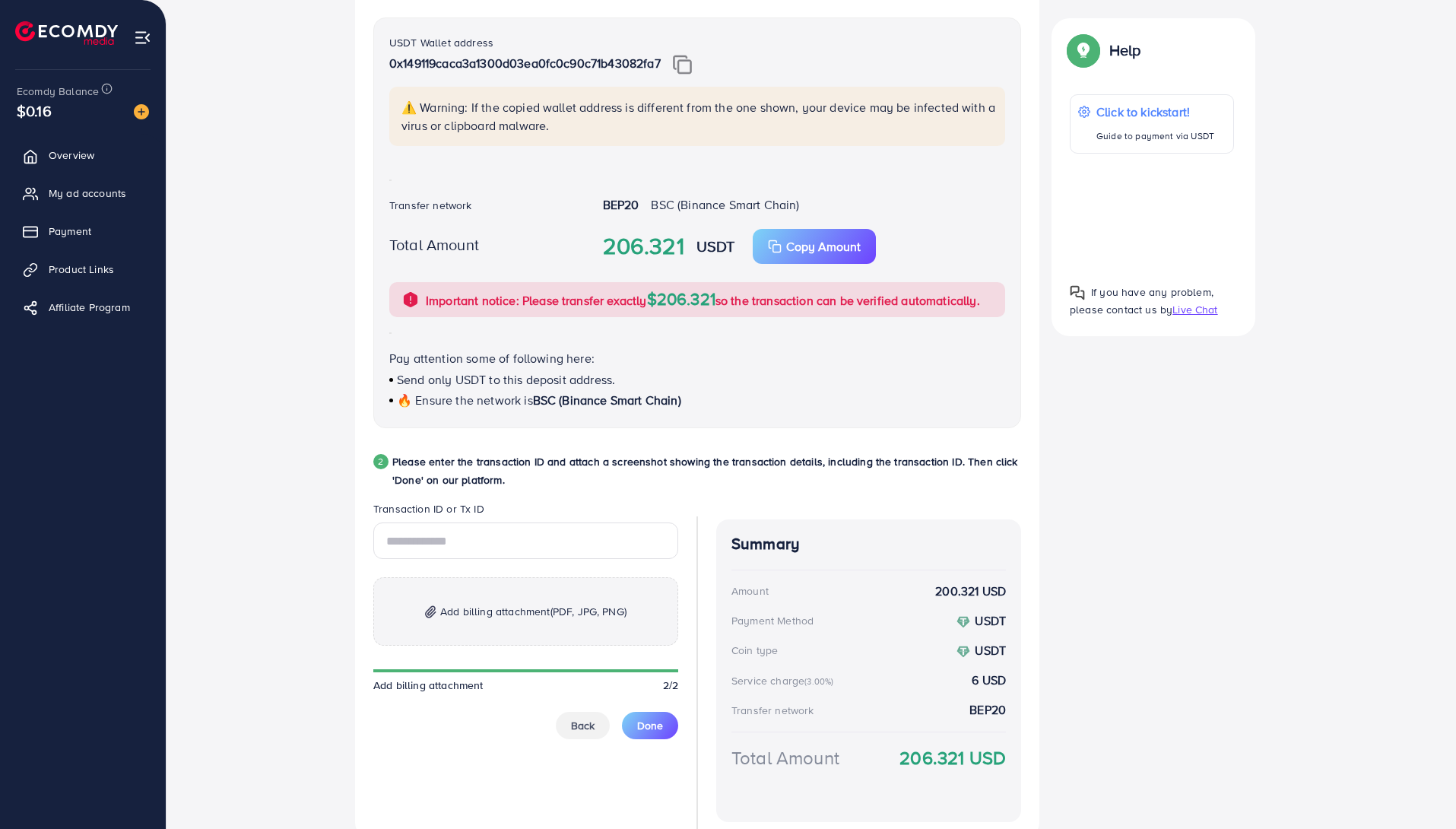
scroll to position [367, 0]
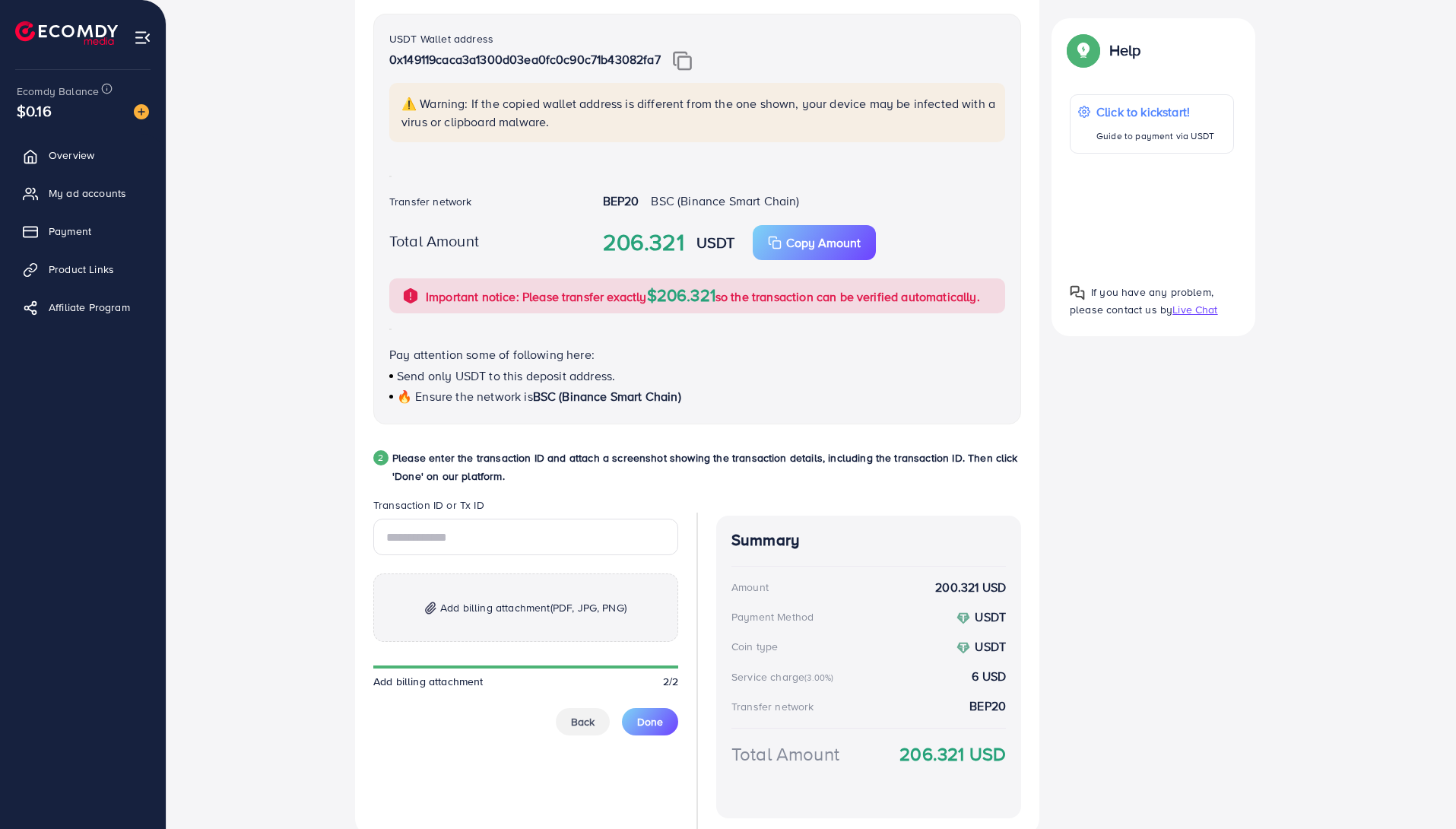
click at [1456, 212] on html "Add fund Help Center Contact Support Term and policy About Us Muhammad Ahmed Pr…" at bounding box center [728, 47] width 1456 height 829
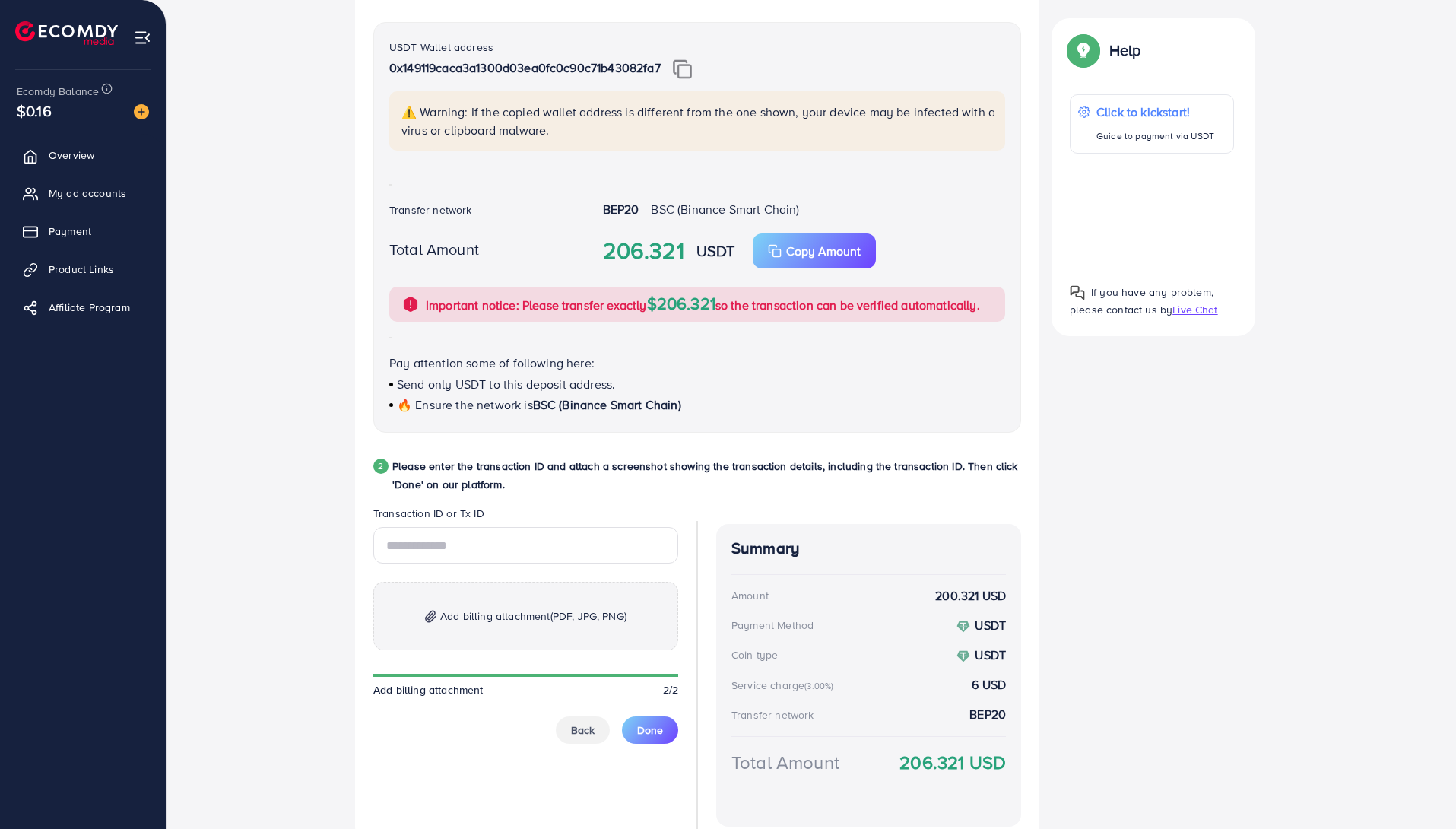
scroll to position [428, 0]
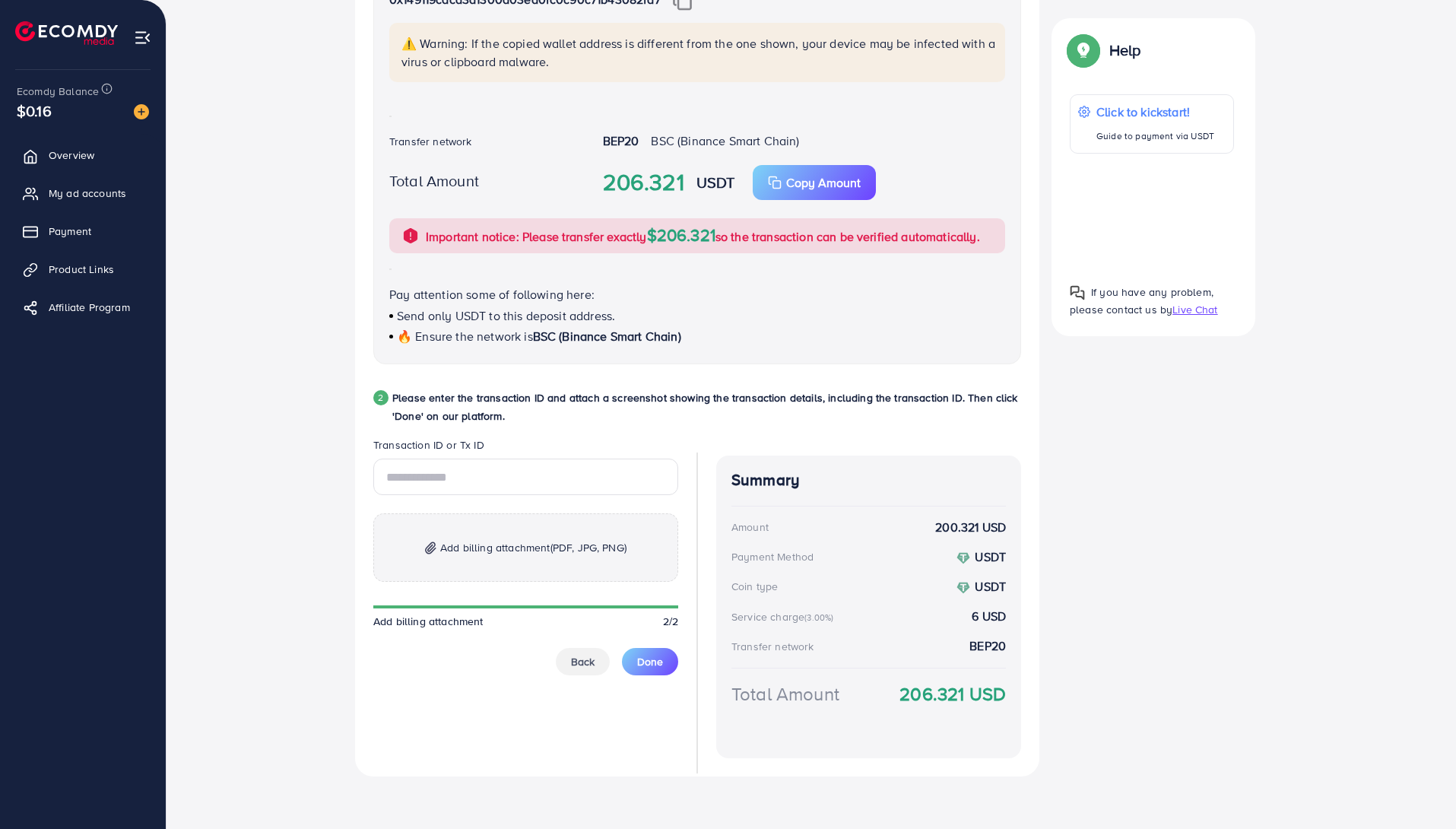
drag, startPoint x: 1459, startPoint y: 433, endPoint x: 1448, endPoint y: 335, distance: 98.6
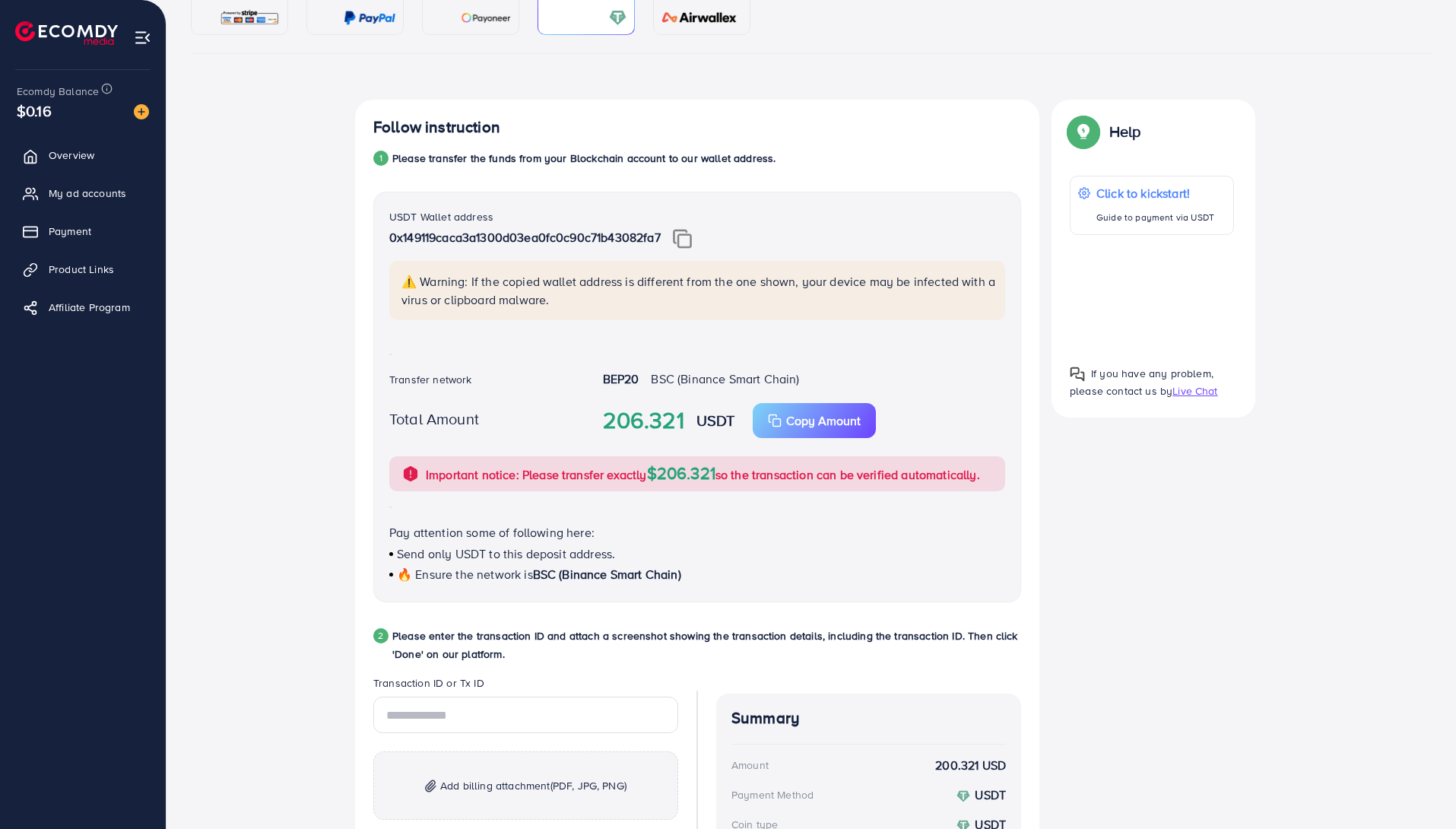
scroll to position [240, 0]
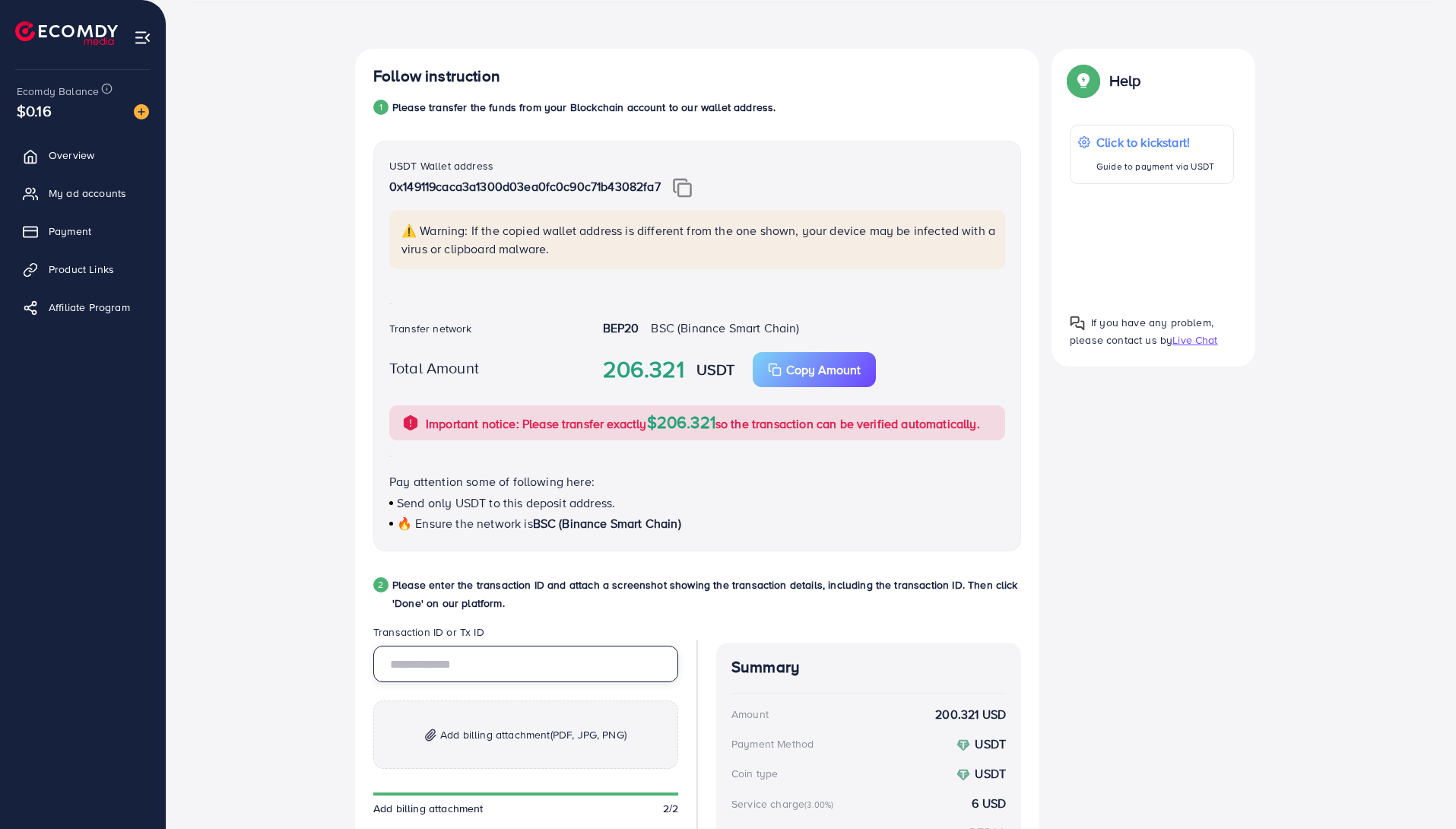
click at [493, 656] on input "text" at bounding box center [525, 664] width 305 height 36
paste input "**********"
type input "**********"
click at [468, 729] on span "Add billing attachment (PDF, JPG, PNG)" at bounding box center [533, 735] width 187 height 18
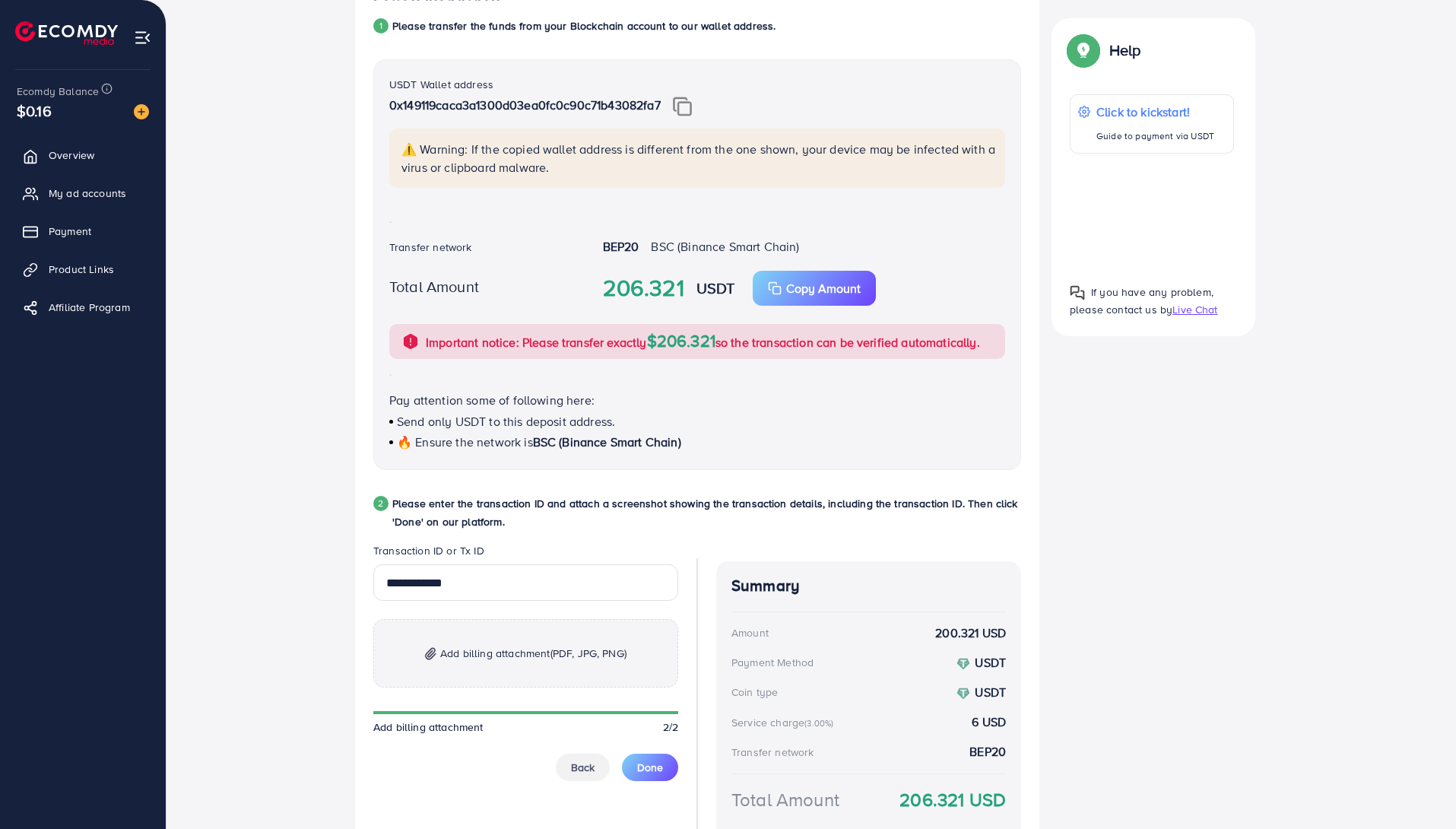
scroll to position [360, 0]
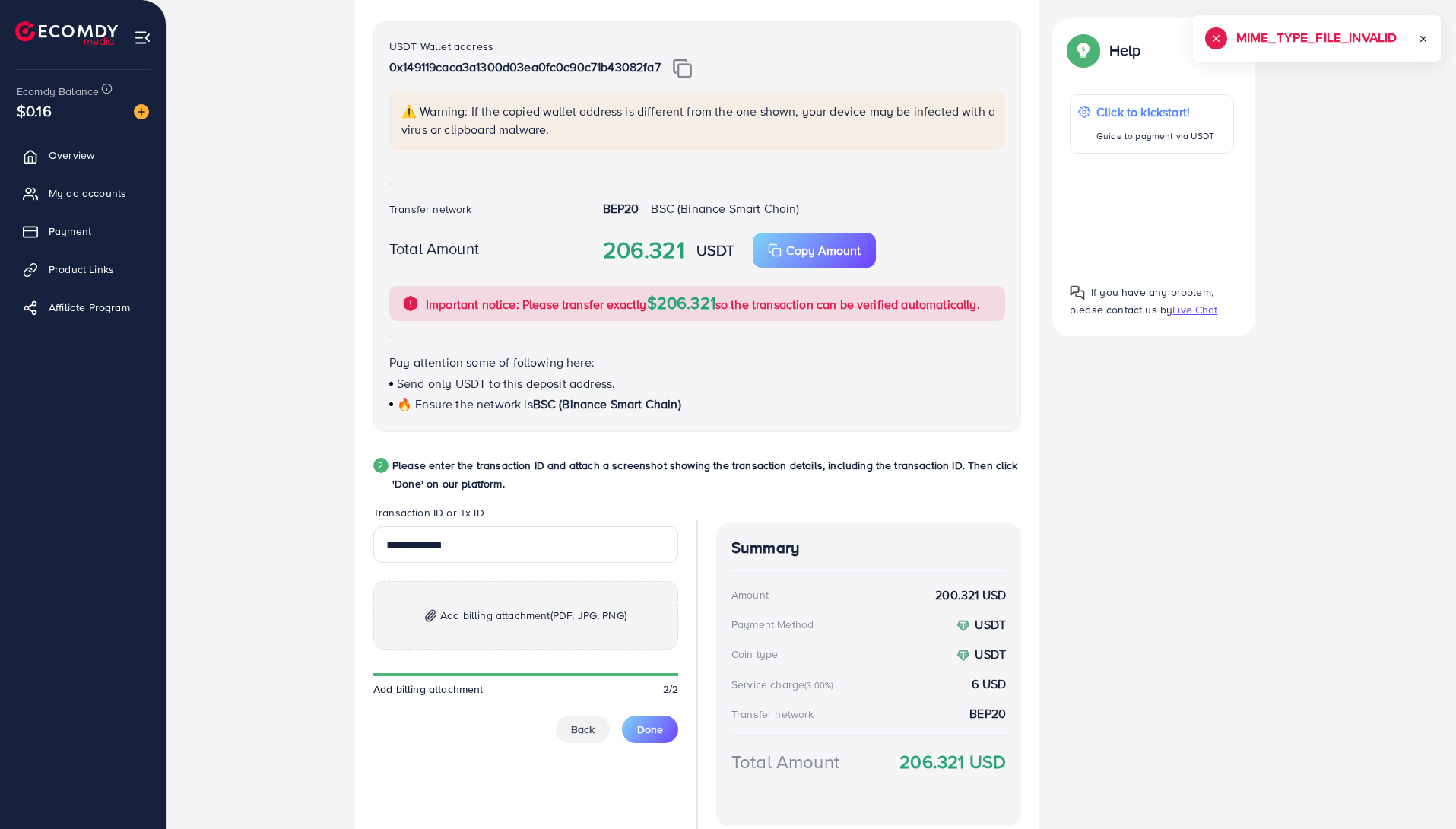
click at [1317, 495] on div "**********" at bounding box center [811, 392] width 1241 height 927
click at [521, 642] on p "Add billing attachment (PDF, JPG, PNG)" at bounding box center [525, 615] width 305 height 69
click at [536, 622] on span "Add billing attachment (PDF, JPG, PNG)" at bounding box center [533, 615] width 187 height 18
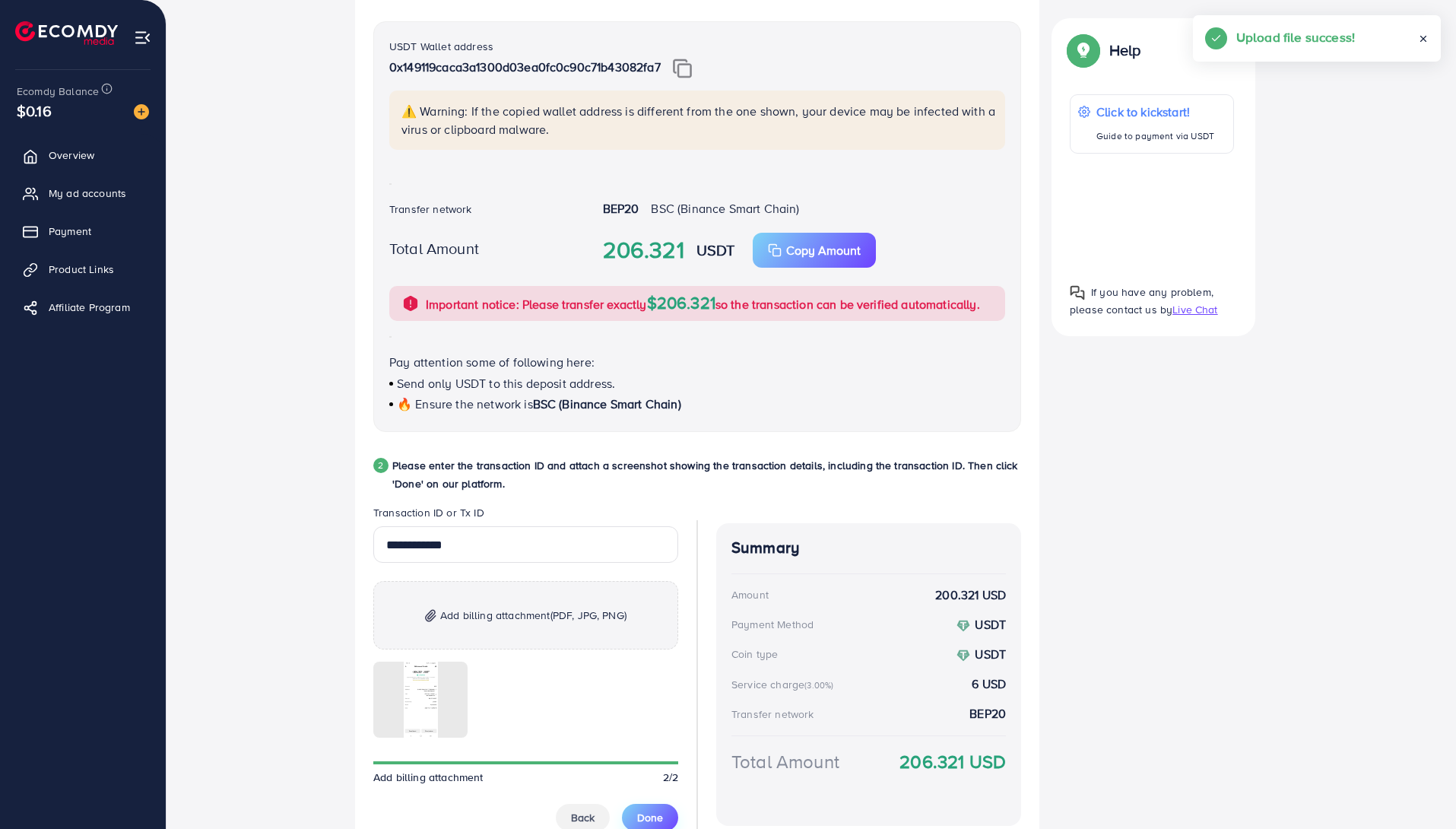
click at [653, 814] on span "Done" at bounding box center [650, 817] width 26 height 15
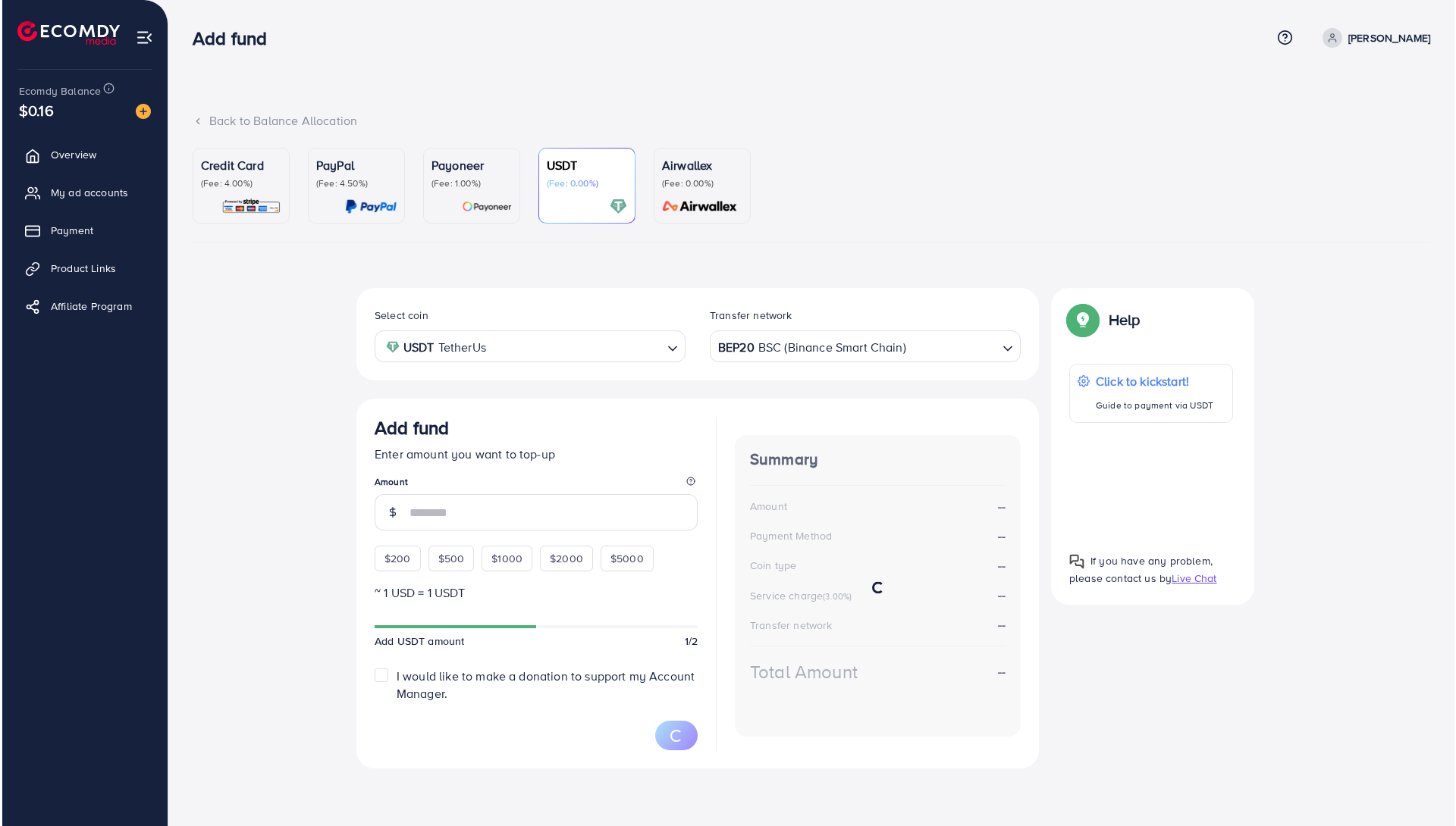
scroll to position [0, 0]
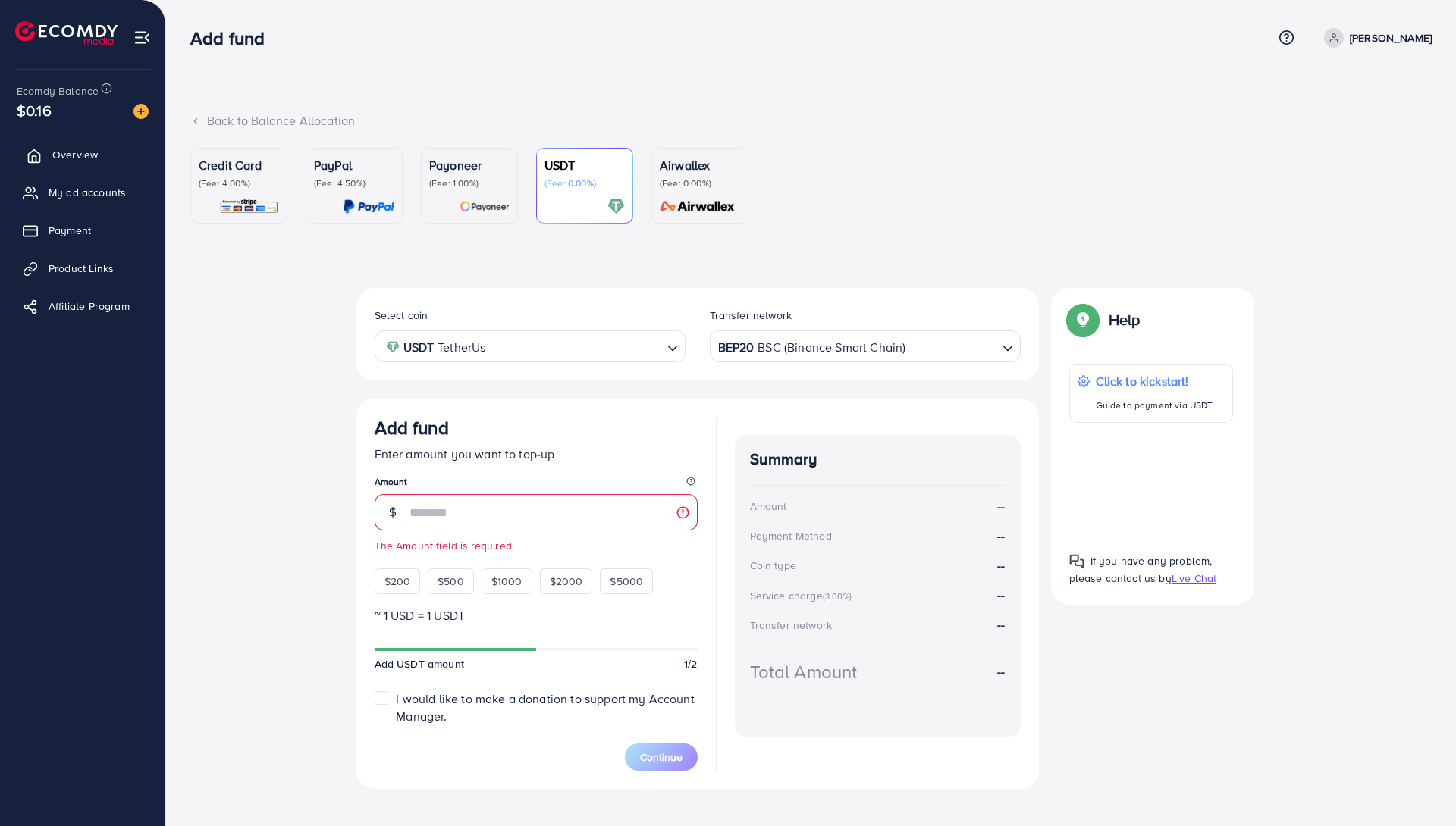
click at [81, 159] on span "Overview" at bounding box center [75, 155] width 45 height 15
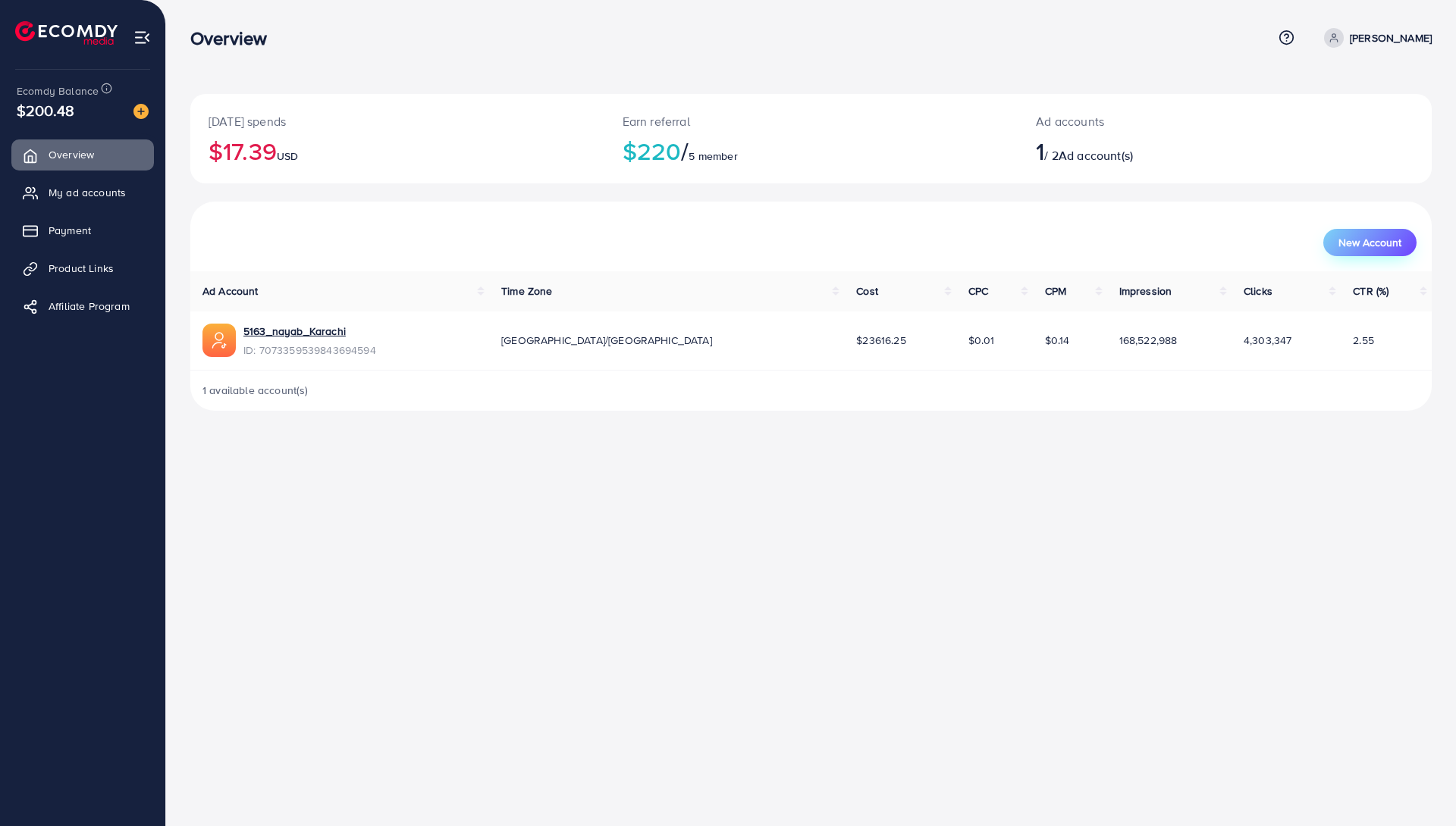
click at [1356, 238] on span "New Account" at bounding box center [1370, 242] width 63 height 11
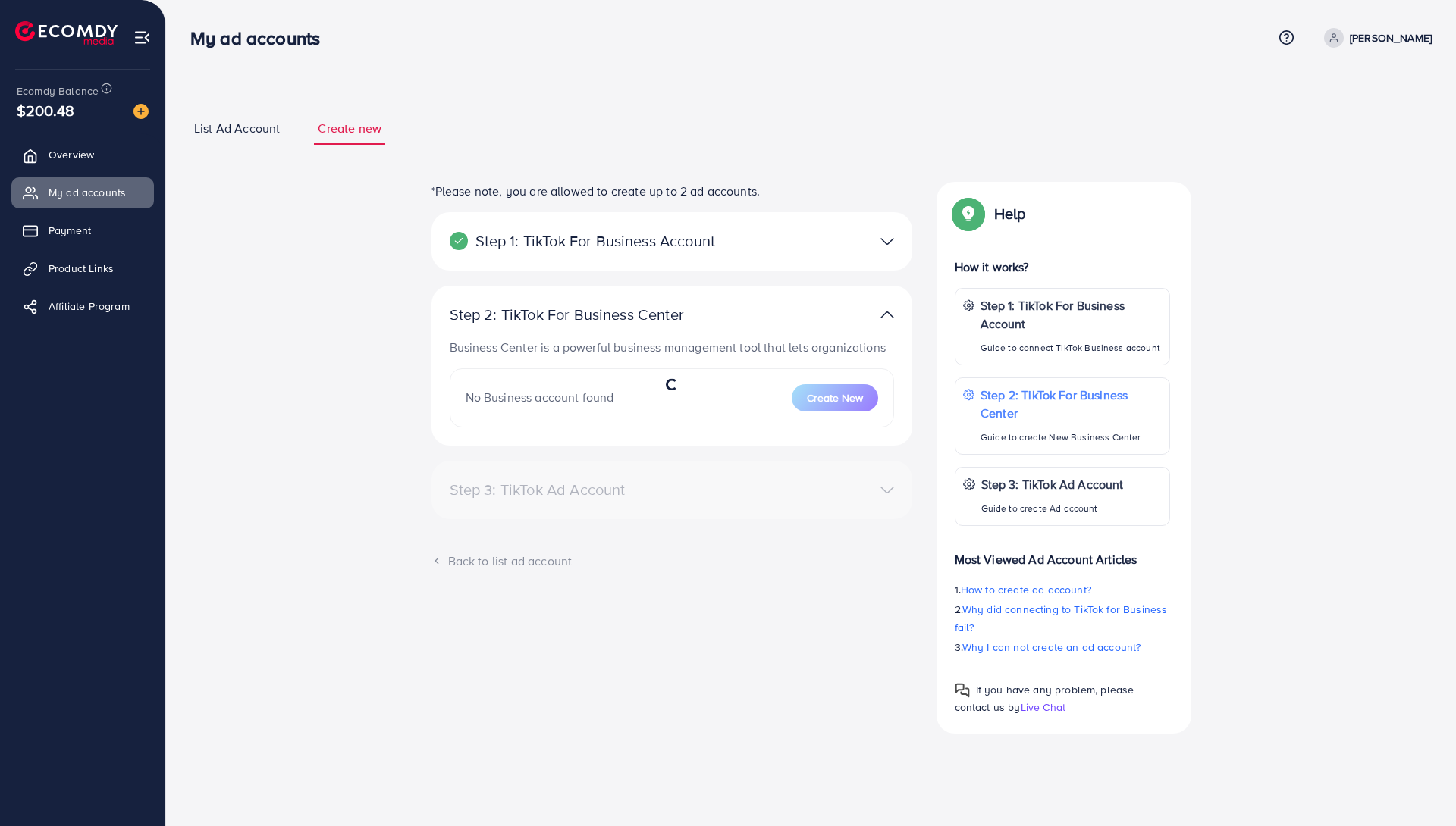
select select
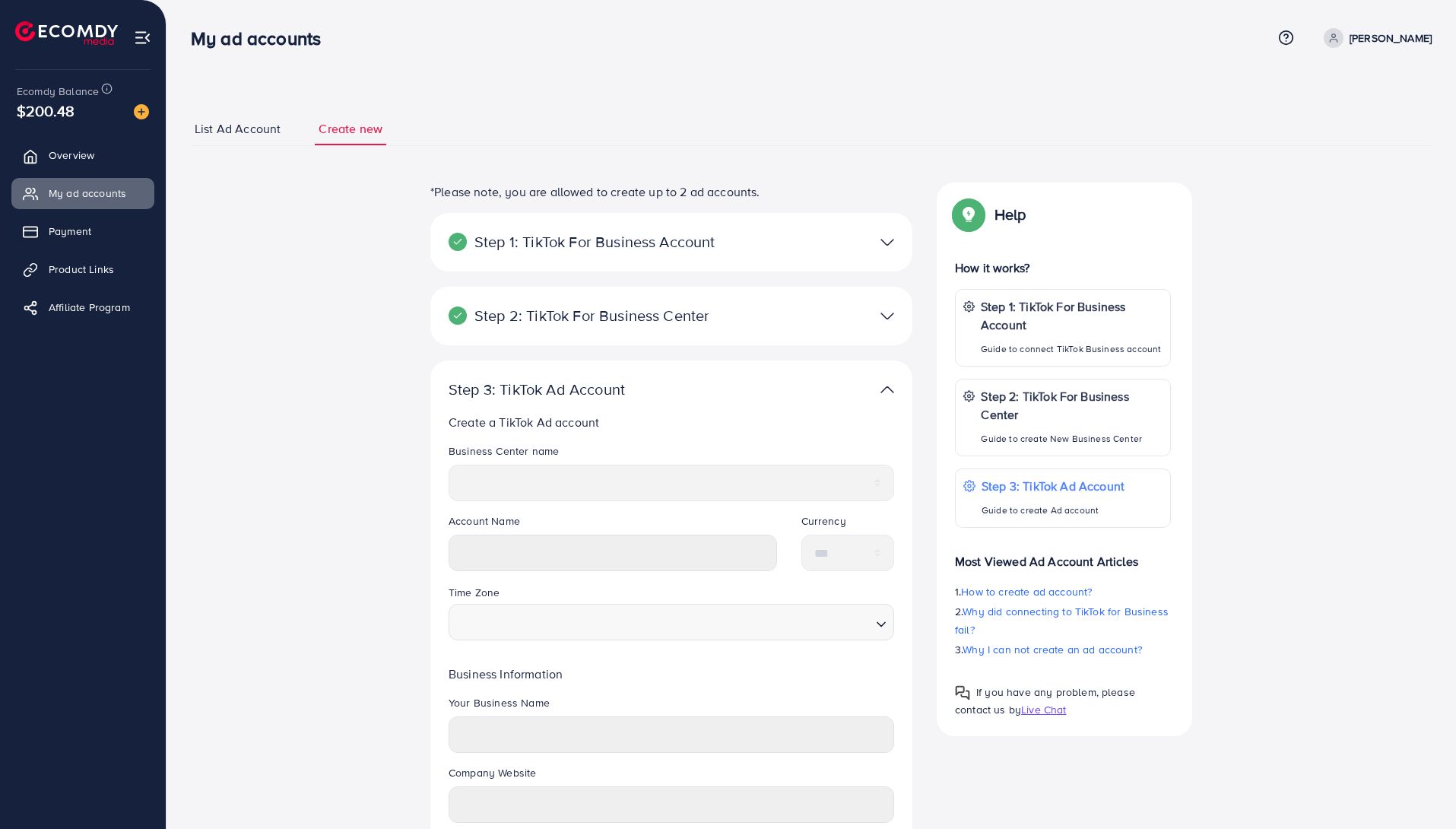
scroll to position [279, 0]
